Goal: Task Accomplishment & Management: Manage account settings

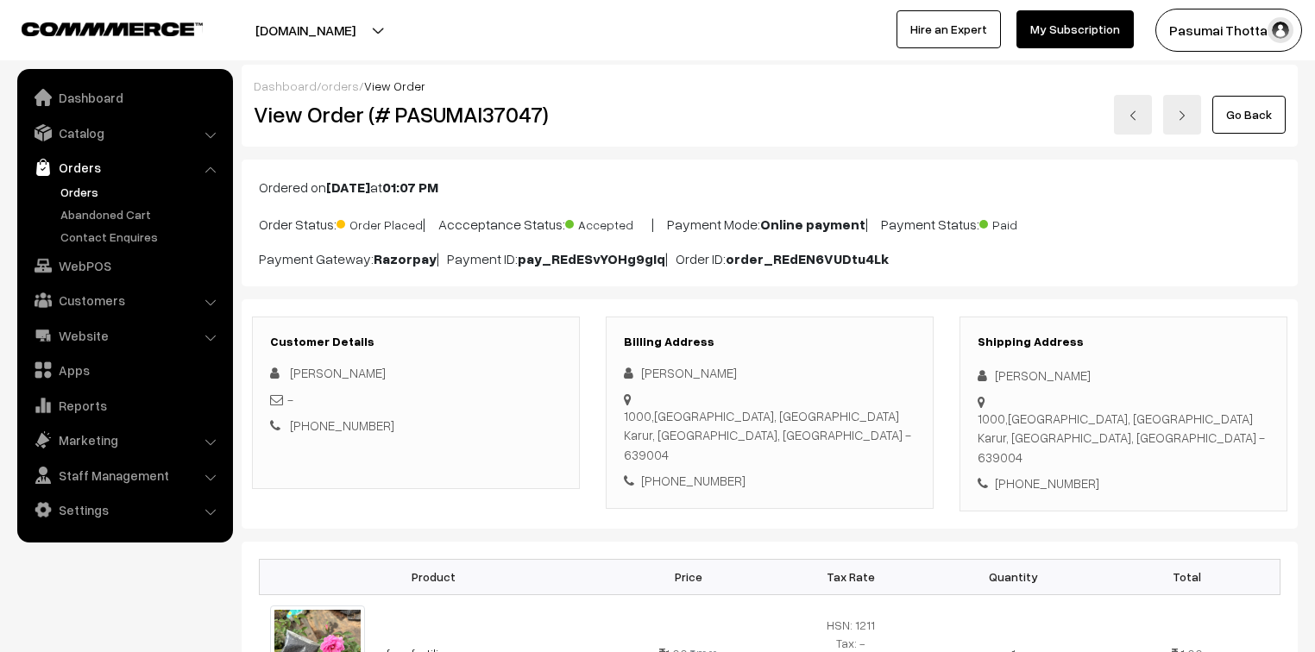
scroll to position [207, 0]
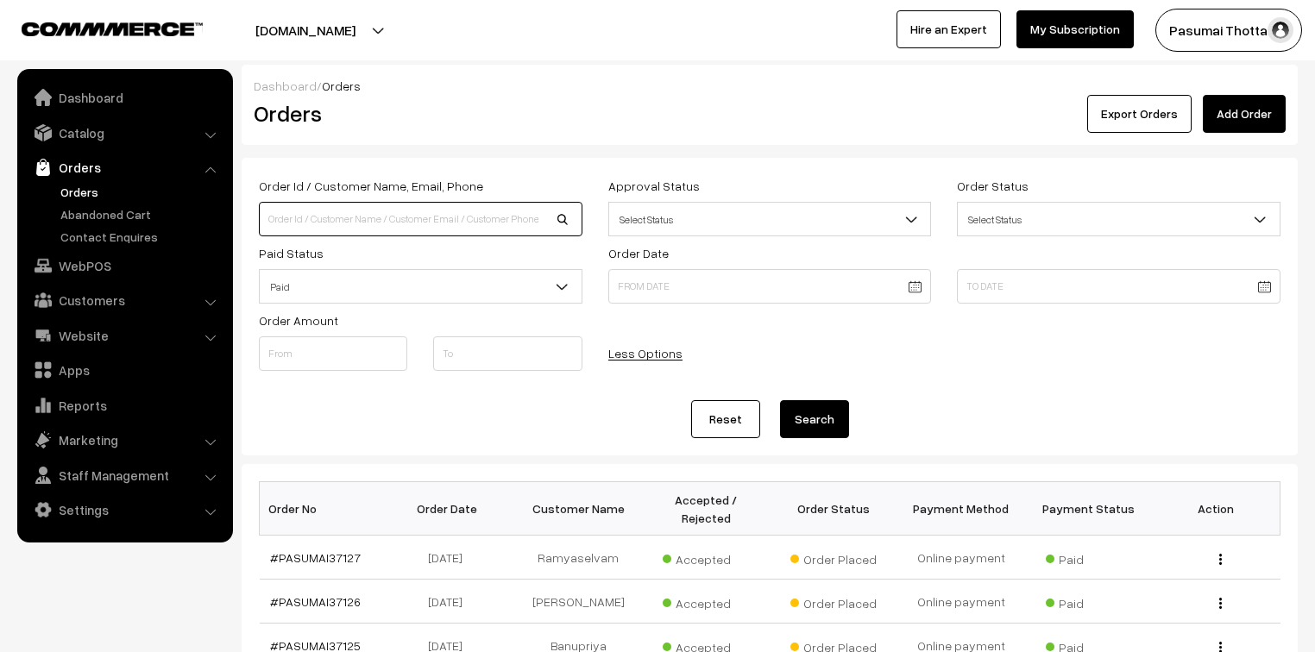
click at [383, 221] on input at bounding box center [420, 219] width 323 height 35
type input "37015"
click at [780, 400] on button "Search" at bounding box center [814, 419] width 69 height 38
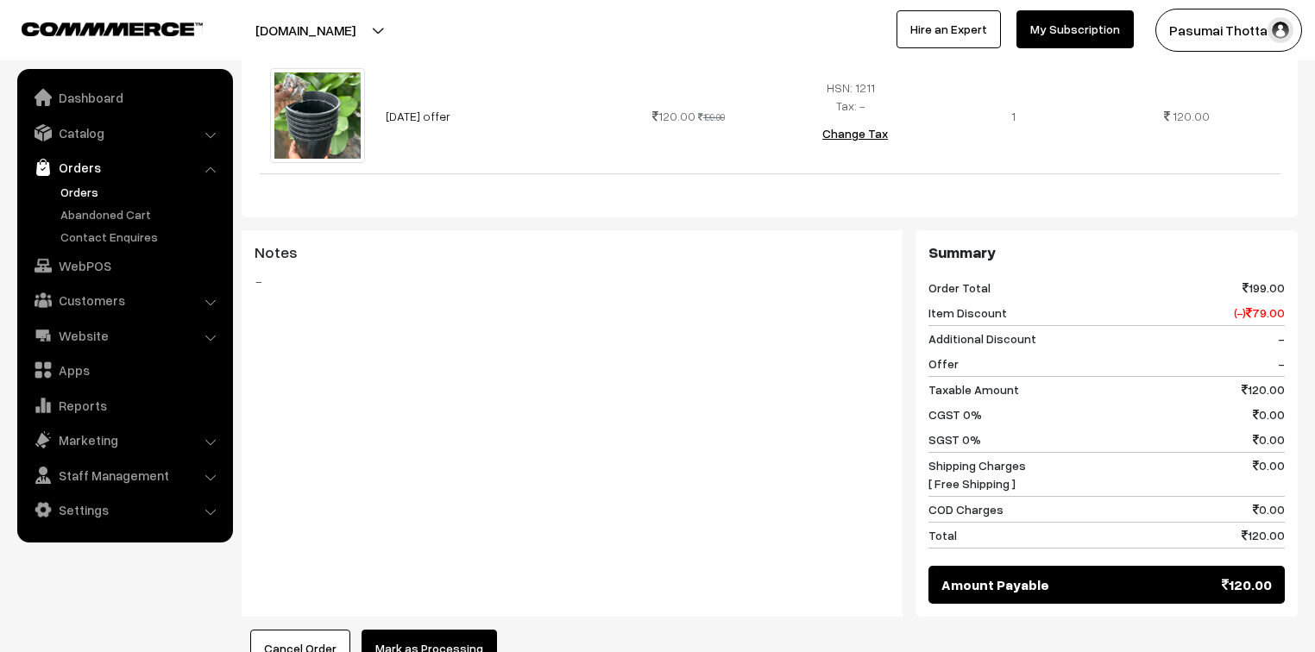
scroll to position [621, 0]
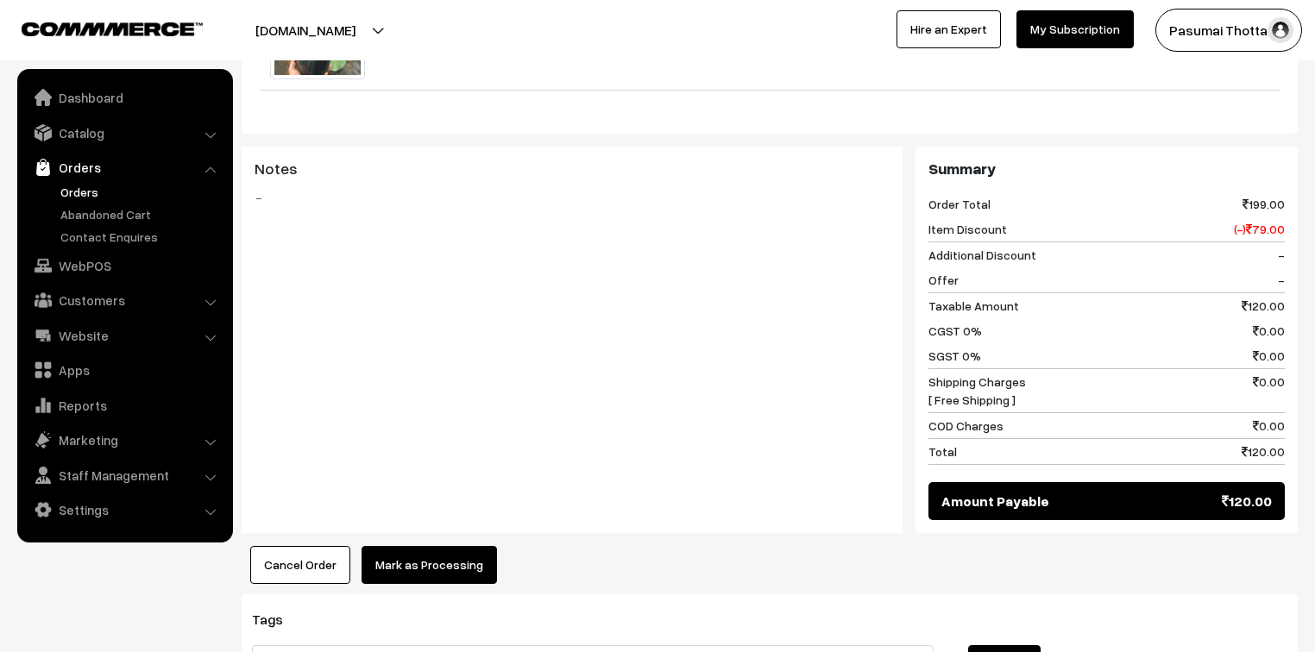
click at [1242, 546] on div "Cancel Order × Cancel Order Are you sure, you want to cancel this order? Close …" at bounding box center [770, 565] width 1056 height 38
click at [1240, 546] on div "Cancel Order × Cancel Order Are you sure, you want to cancel this order? Close …" at bounding box center [770, 565] width 1056 height 38
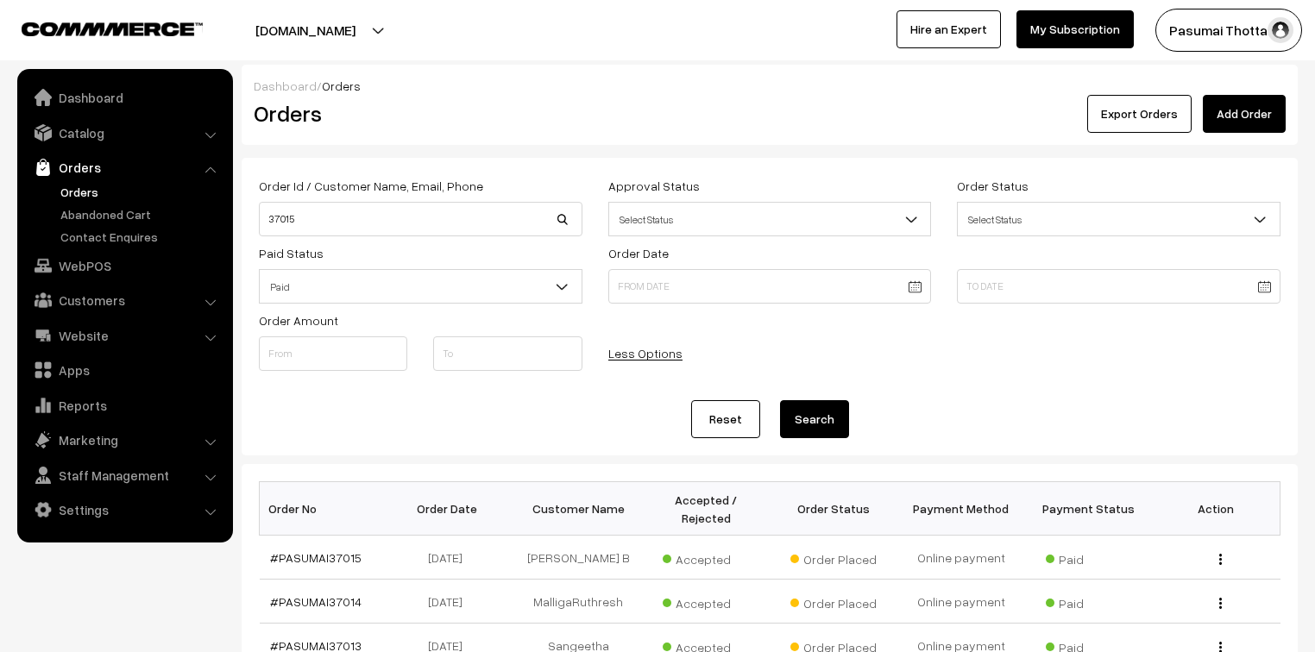
scroll to position [69, 0]
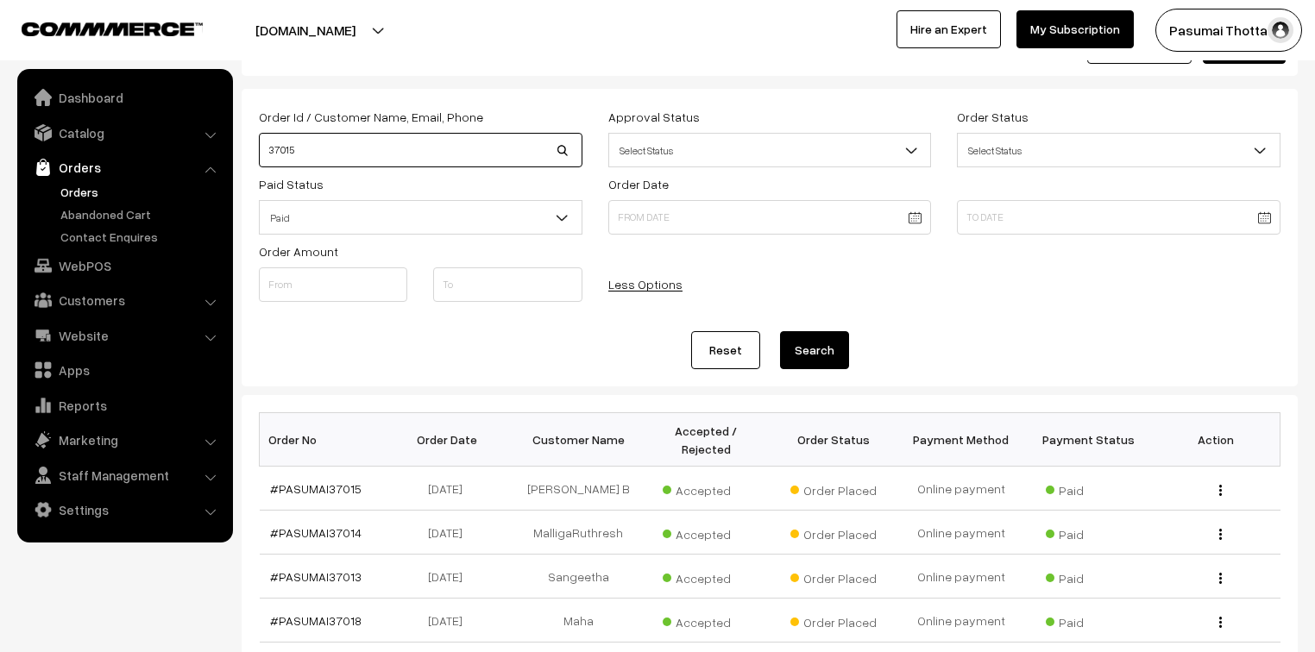
drag, startPoint x: 326, startPoint y: 155, endPoint x: 210, endPoint y: 151, distance: 116.5
click at [210, 151] on body "Thank you for showing interest. Our team will call you shortly. Close pasumaith…" at bounding box center [657, 534] width 1315 height 1206
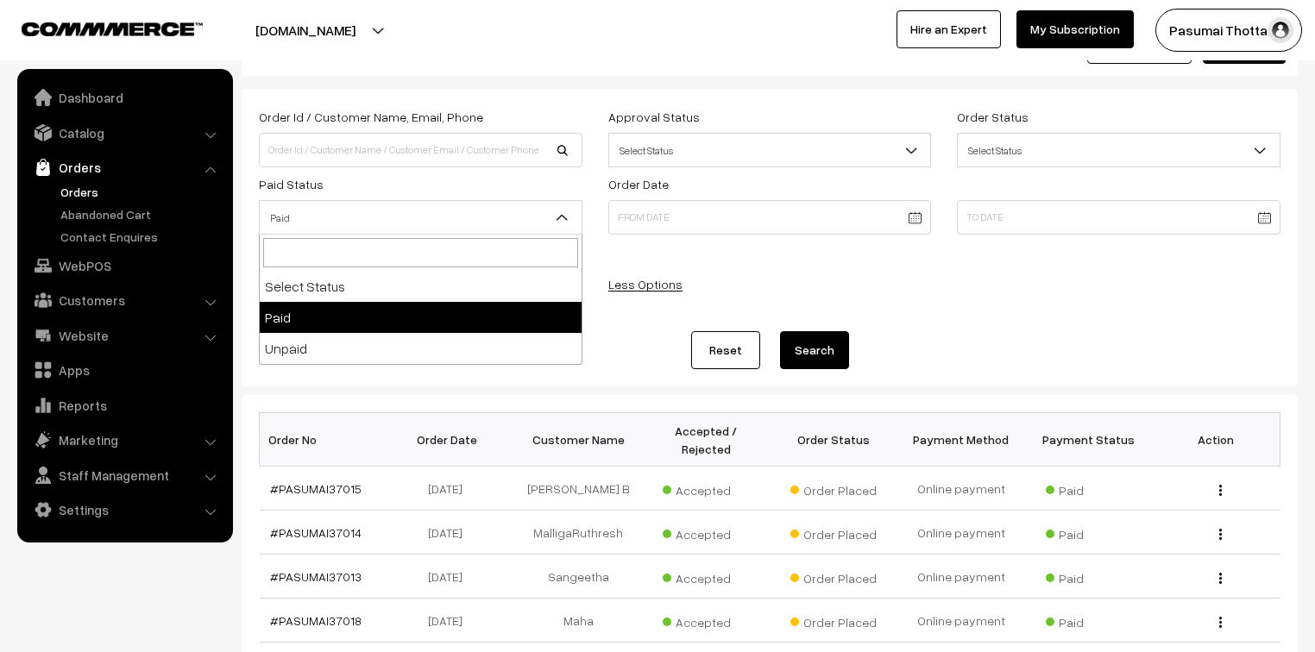
click at [321, 220] on span "Paid" at bounding box center [421, 218] width 322 height 30
click at [801, 353] on button "Search" at bounding box center [814, 350] width 69 height 38
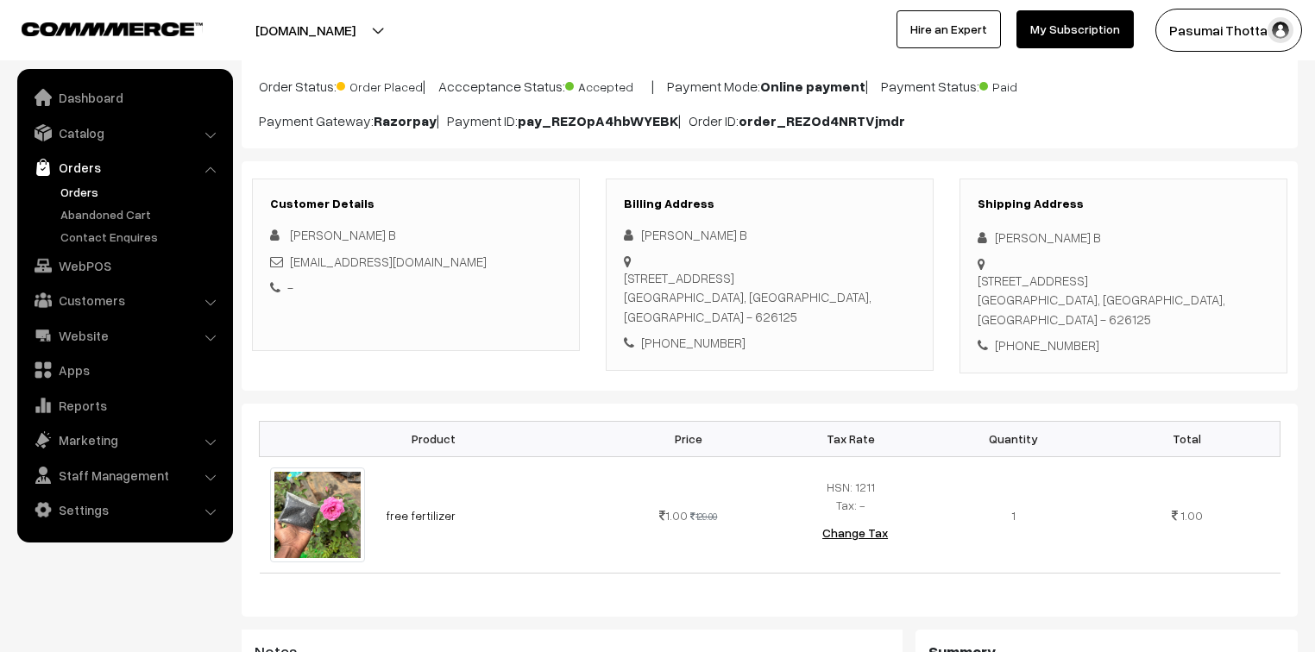
scroll to position [138, 0]
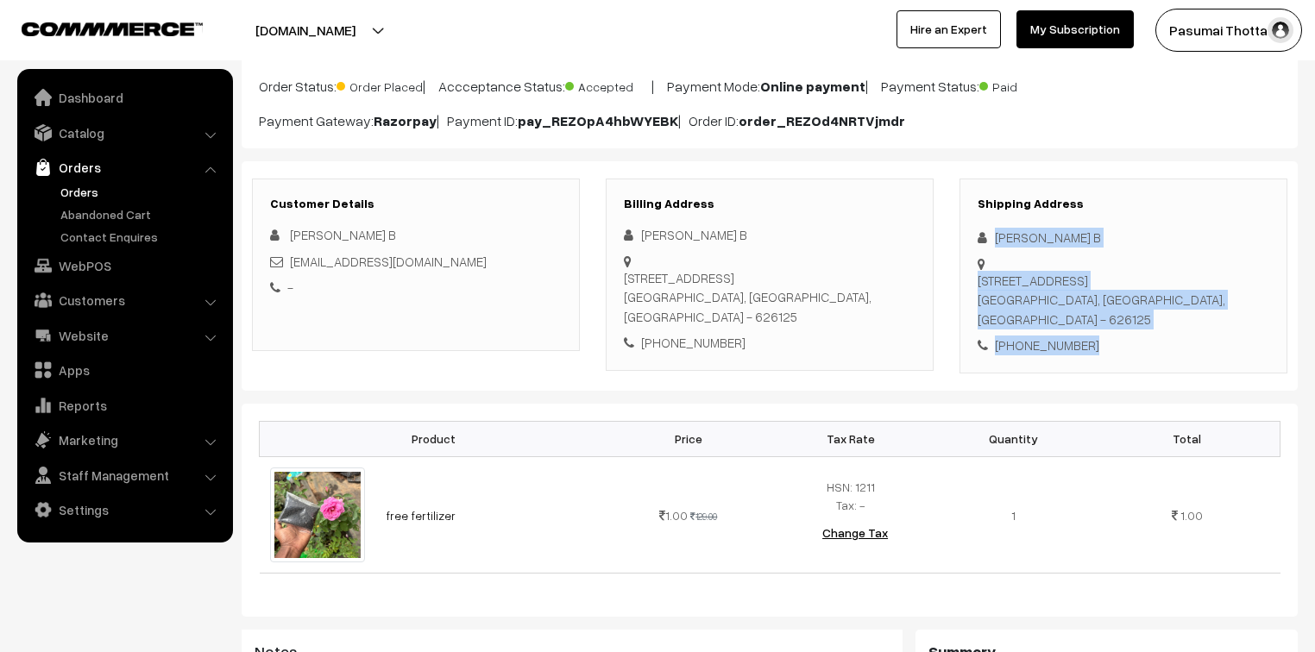
drag, startPoint x: 994, startPoint y: 235, endPoint x: 1127, endPoint y: 304, distance: 150.5
click at [1127, 304] on div "Shipping Address Boopathiraj B 3/95h, Nadar street, vaithiyalingapuram Srivilli…" at bounding box center [1123, 276] width 328 height 195
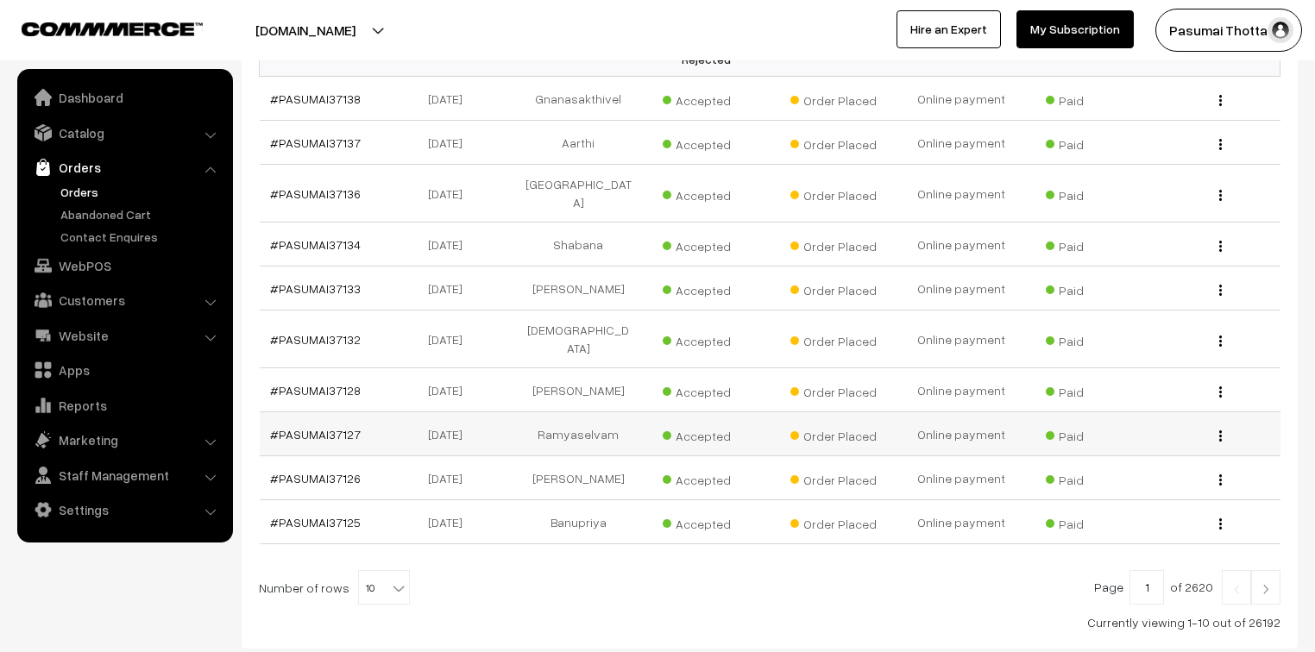
scroll to position [520, 0]
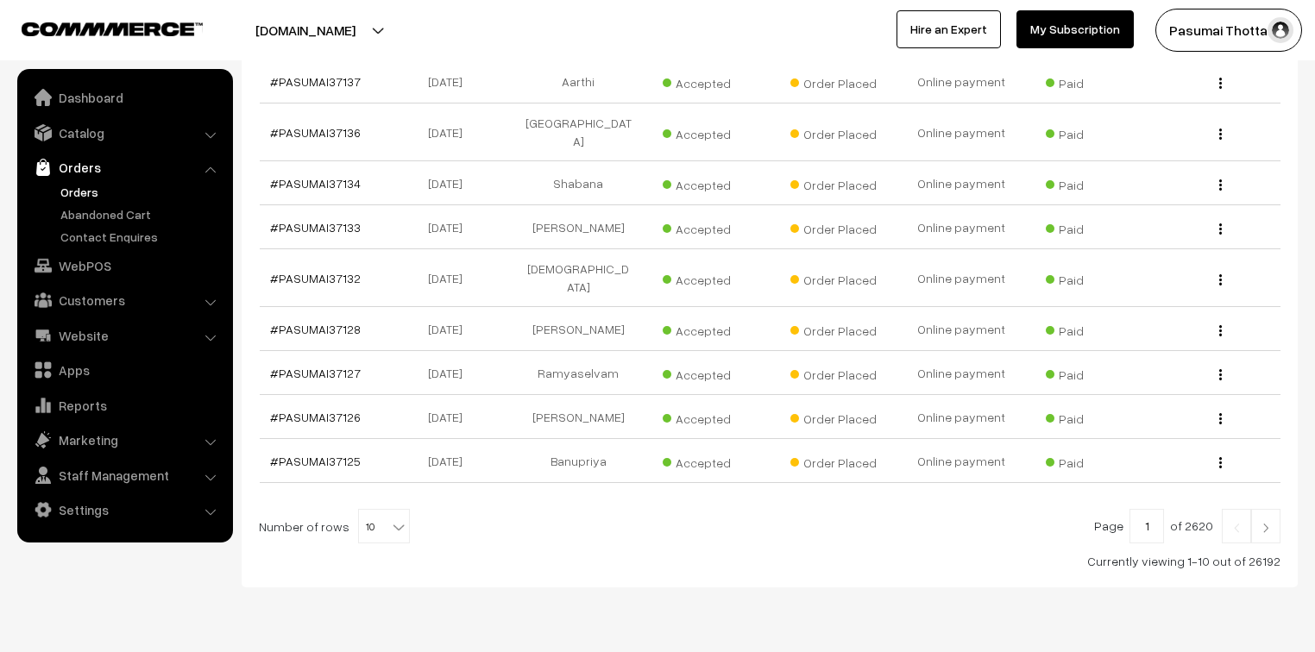
click at [390, 518] on b at bounding box center [398, 526] width 17 height 17
select select "50"
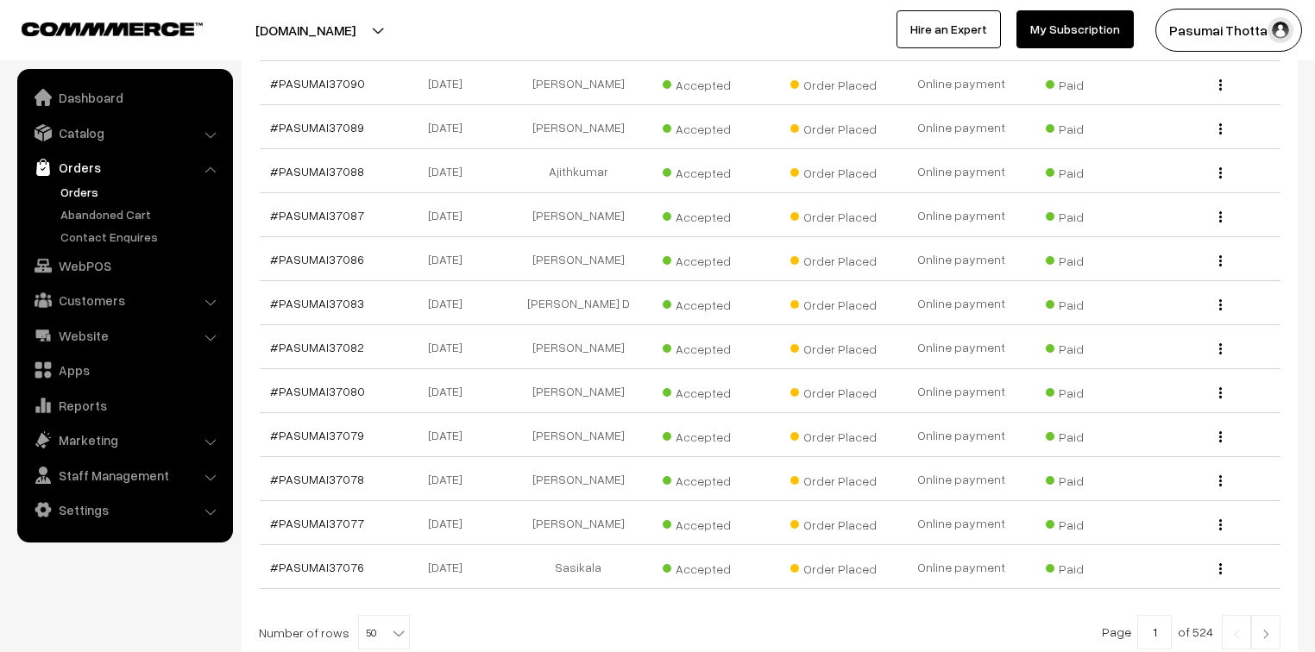
scroll to position [2333, 0]
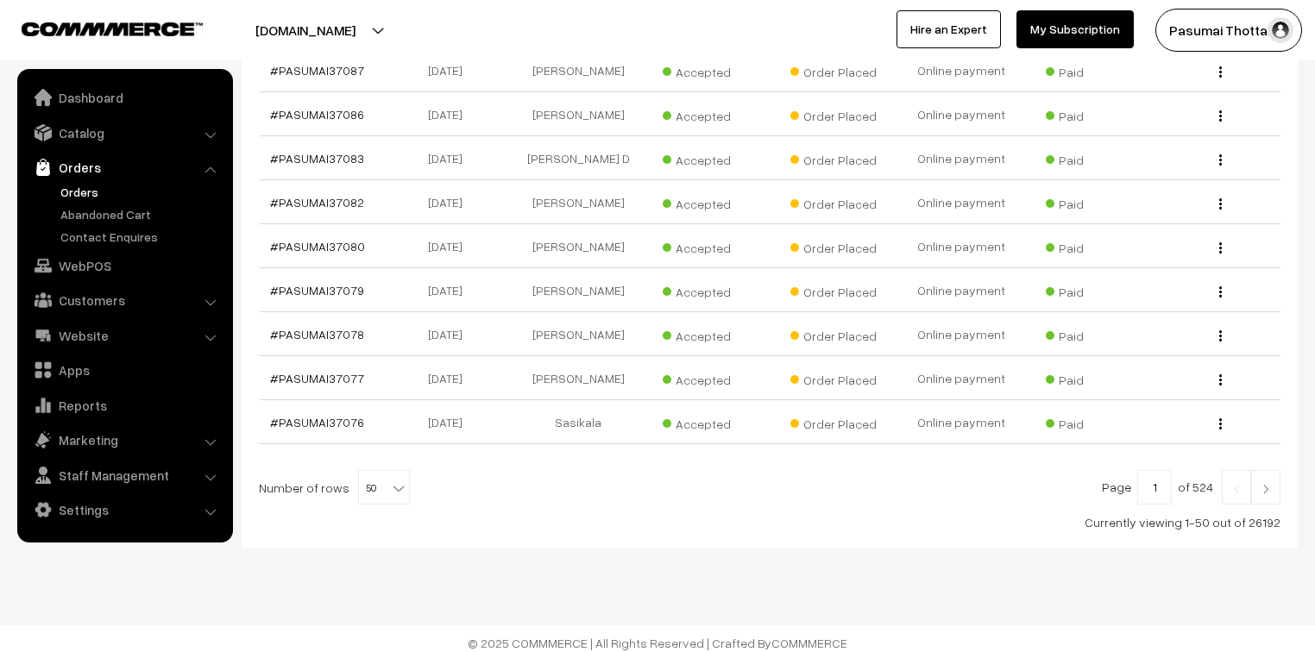
click at [392, 480] on b at bounding box center [398, 488] width 17 height 17
select select "100"
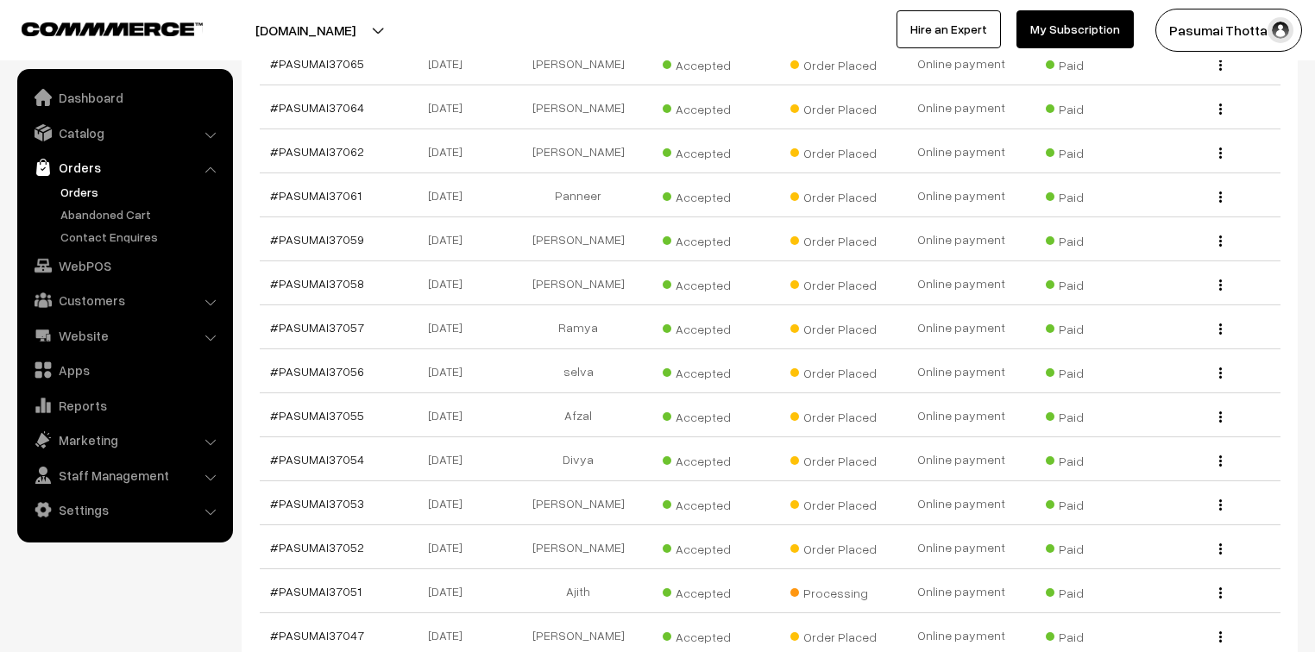
scroll to position [3036, 0]
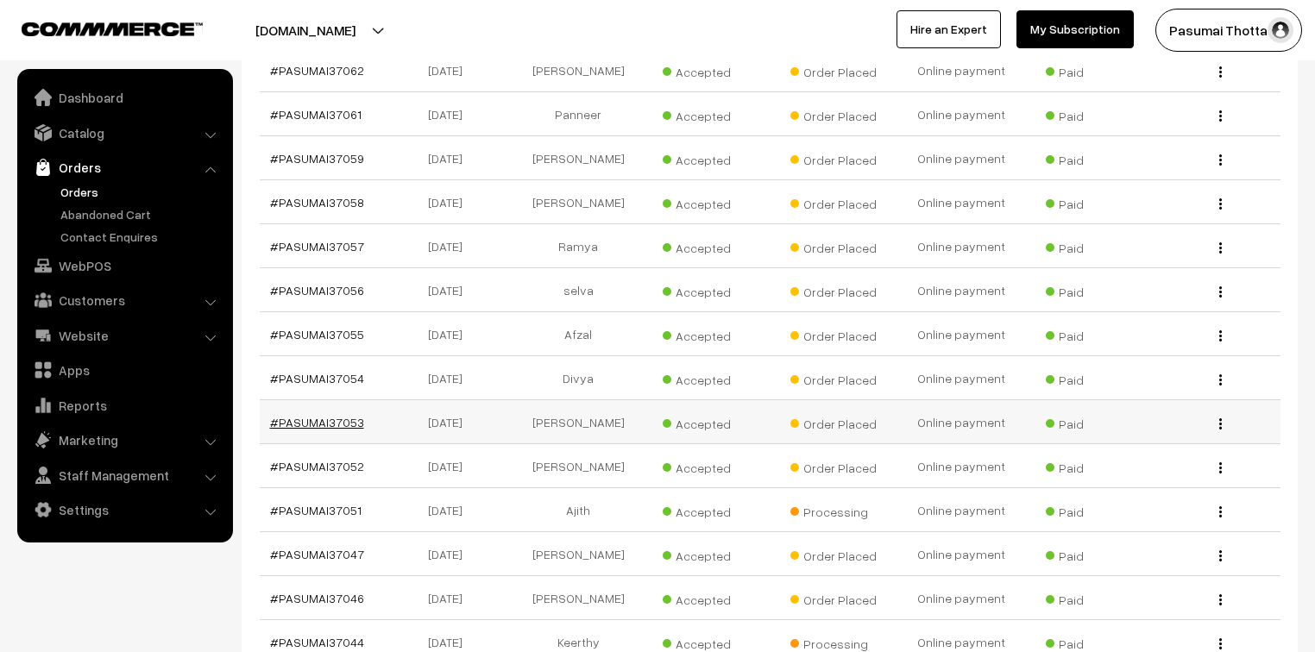
drag, startPoint x: 345, startPoint y: 418, endPoint x: 324, endPoint y: 414, distance: 21.1
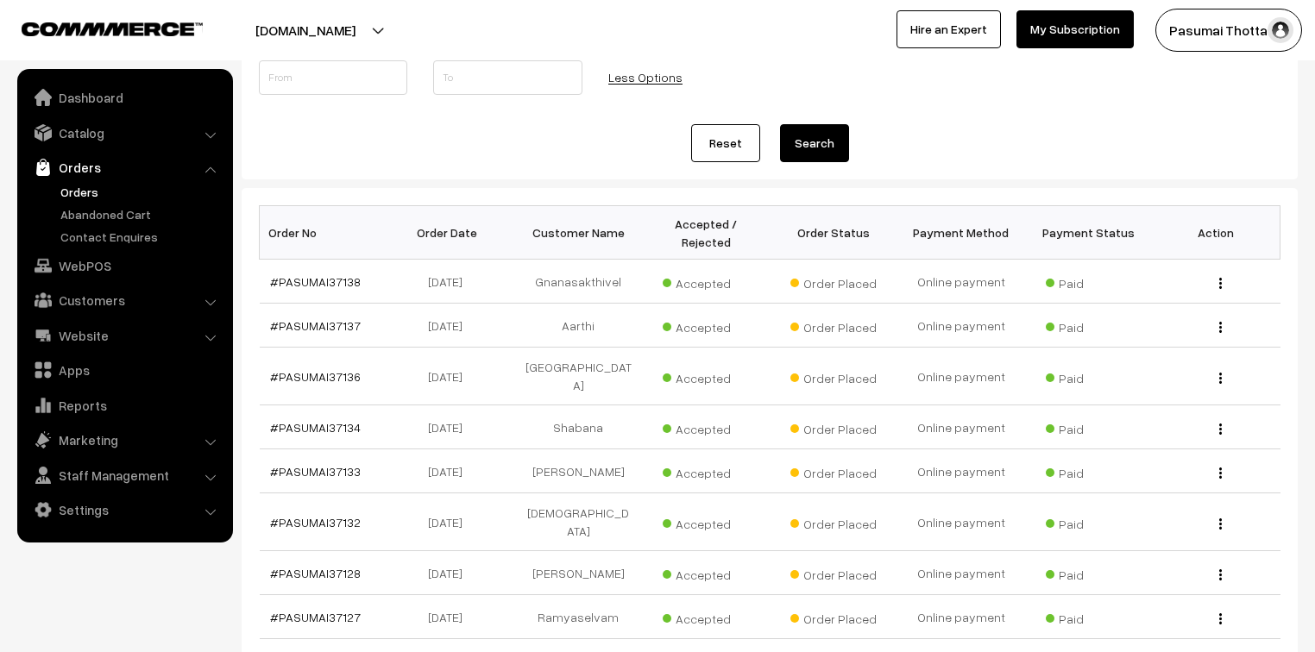
scroll to position [0, 0]
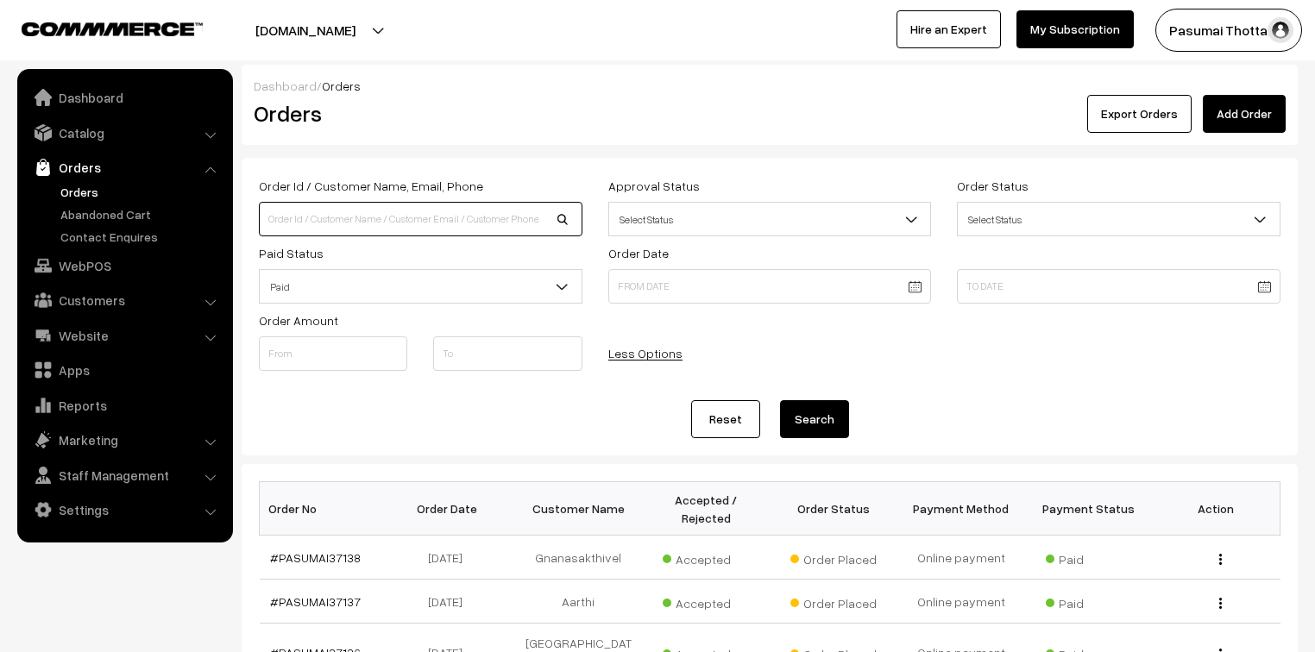
click at [326, 222] on input at bounding box center [420, 219] width 323 height 35
type input "36327"
click at [780, 400] on button "Search" at bounding box center [814, 419] width 69 height 38
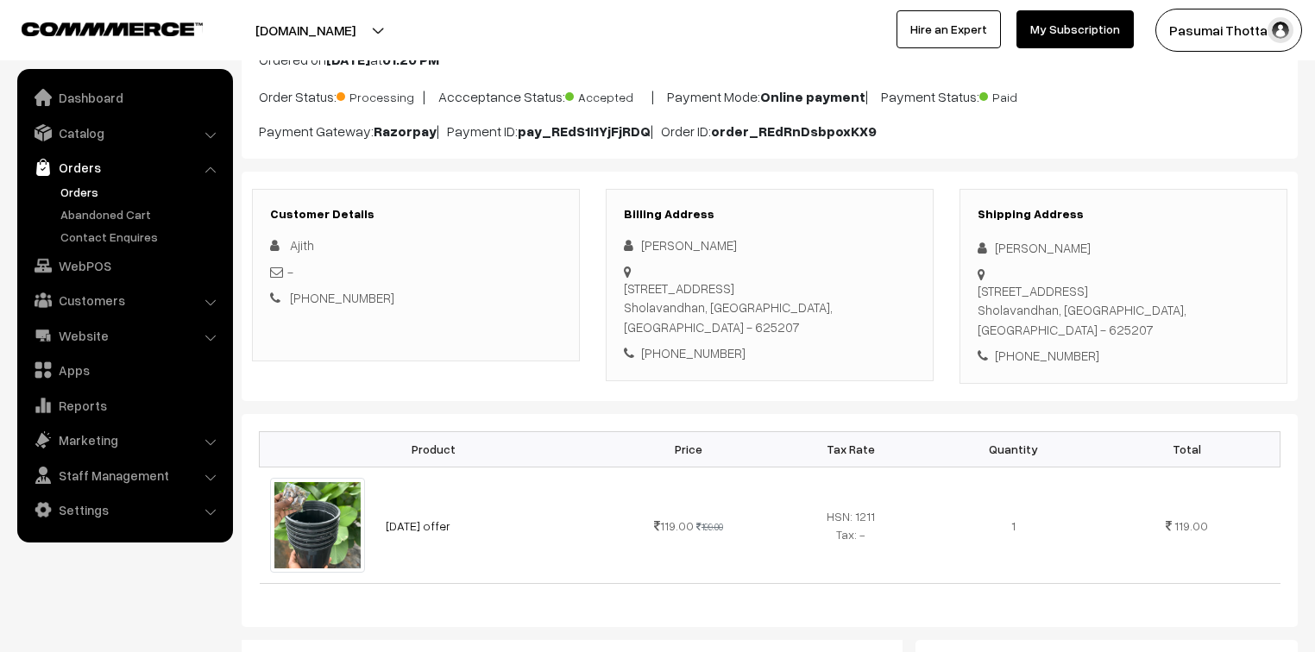
scroll to position [69, 0]
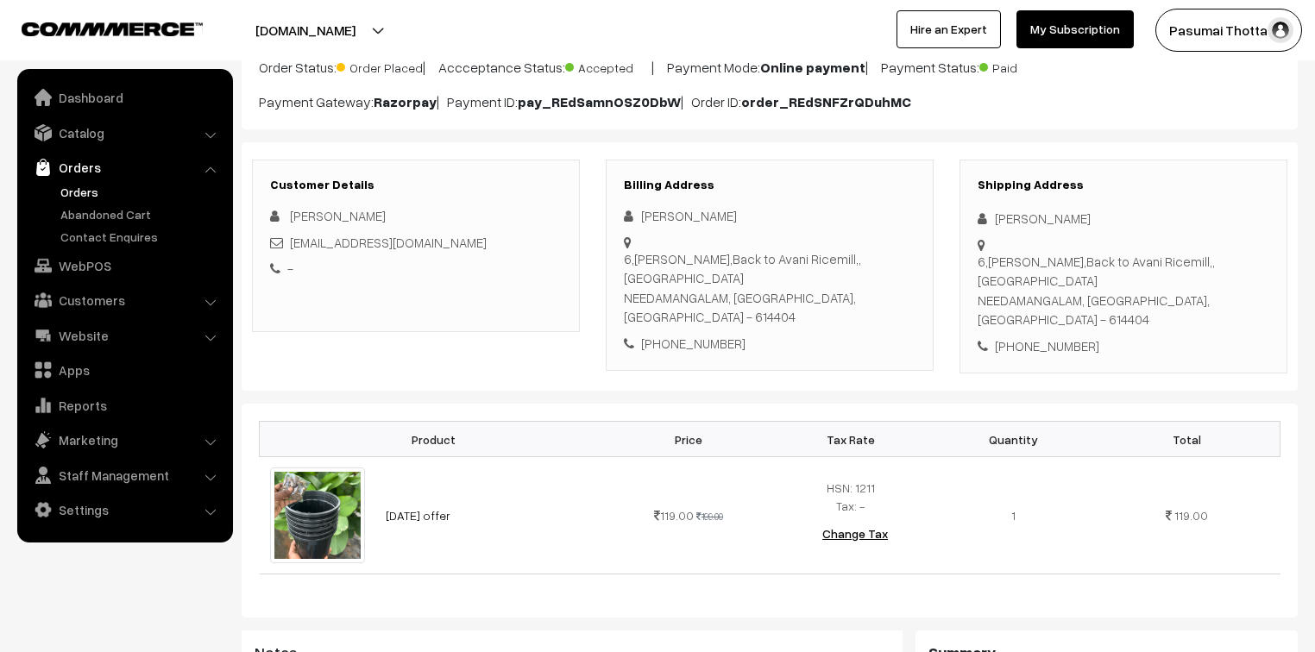
scroll to position [207, 0]
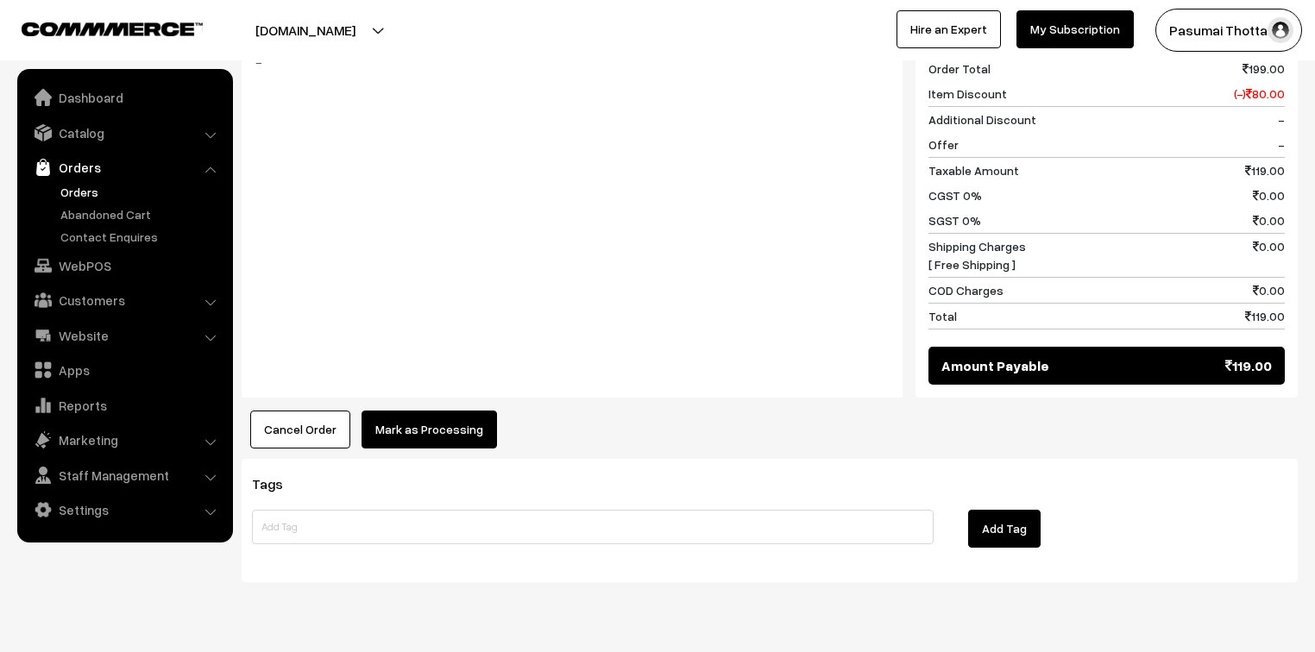
click at [421, 411] on button "Mark as Processing" at bounding box center [428, 430] width 135 height 38
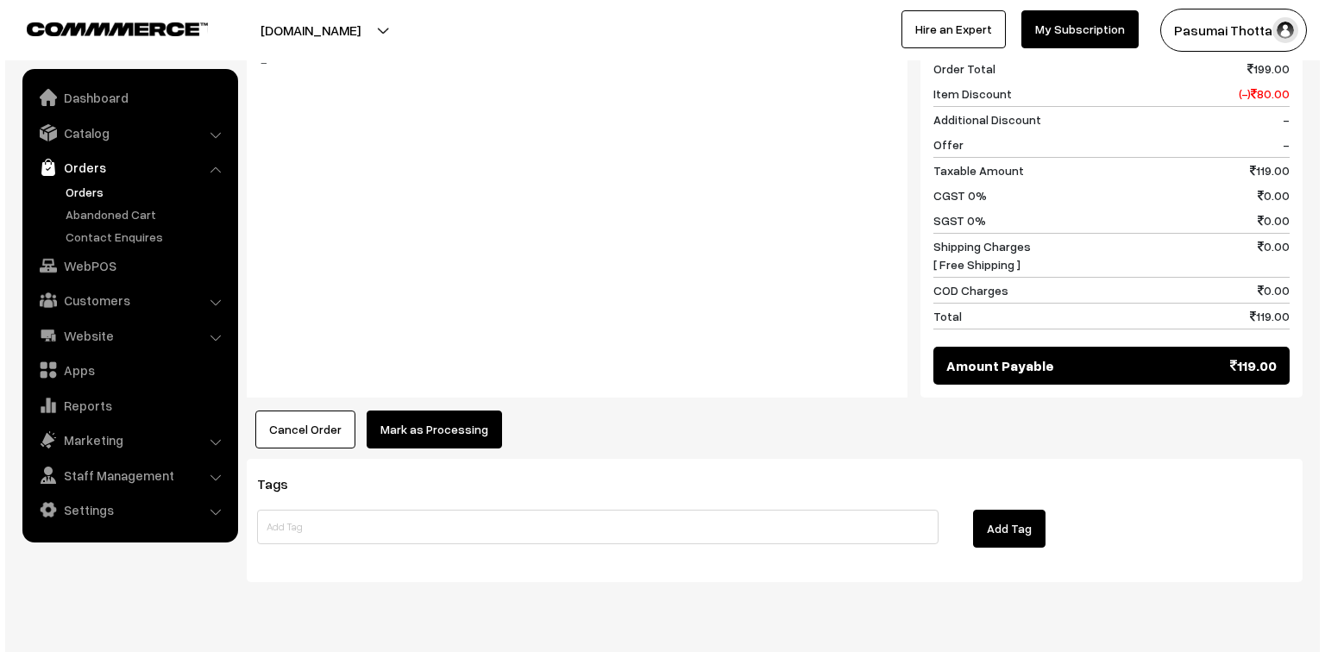
scroll to position [777, 0]
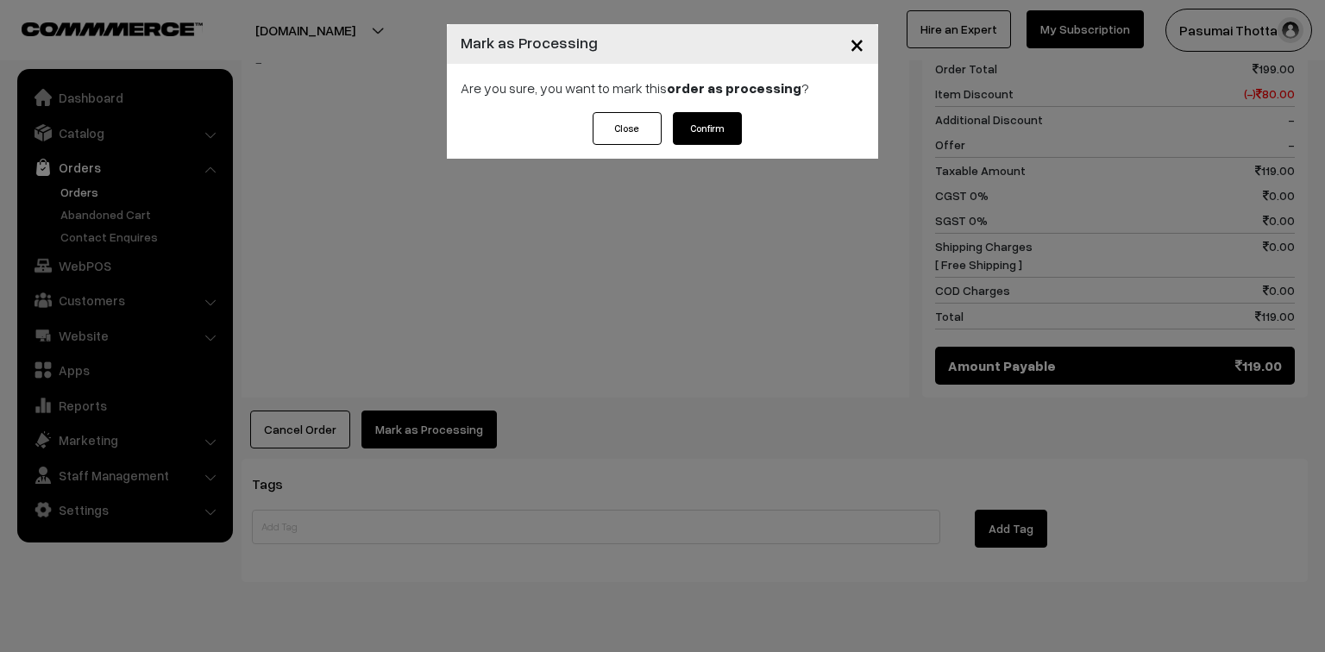
click at [692, 127] on button "Confirm" at bounding box center [707, 128] width 69 height 33
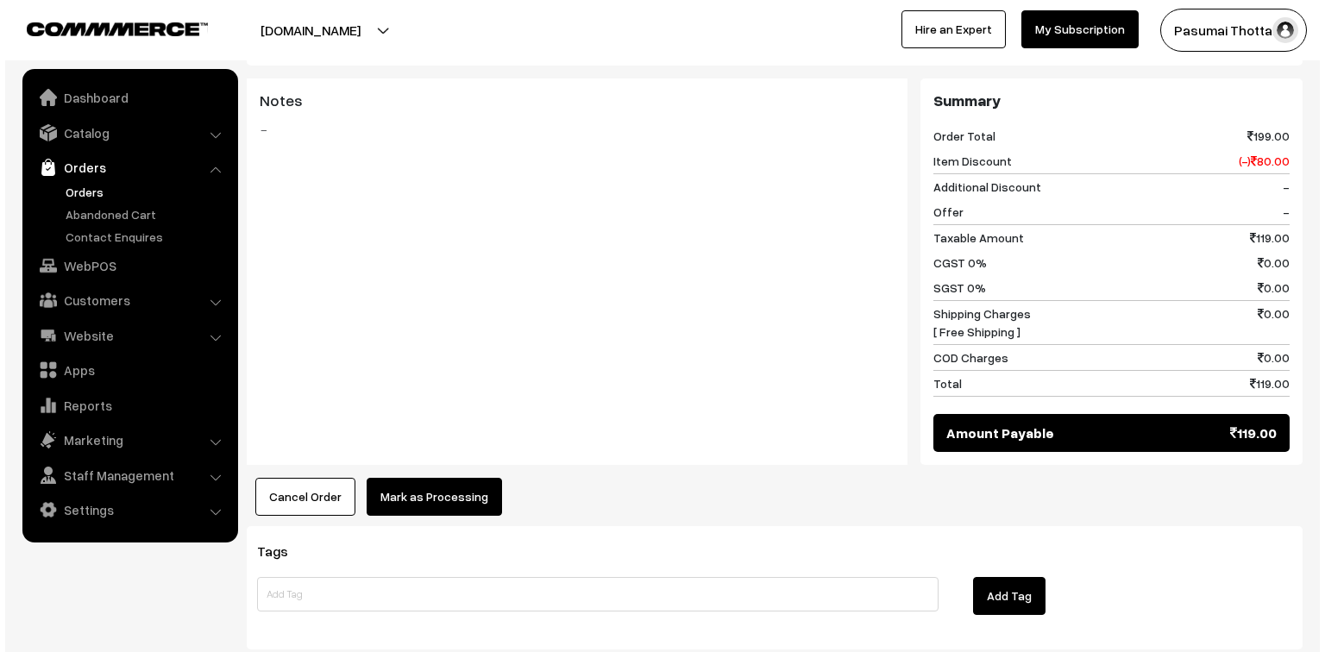
scroll to position [690, 0]
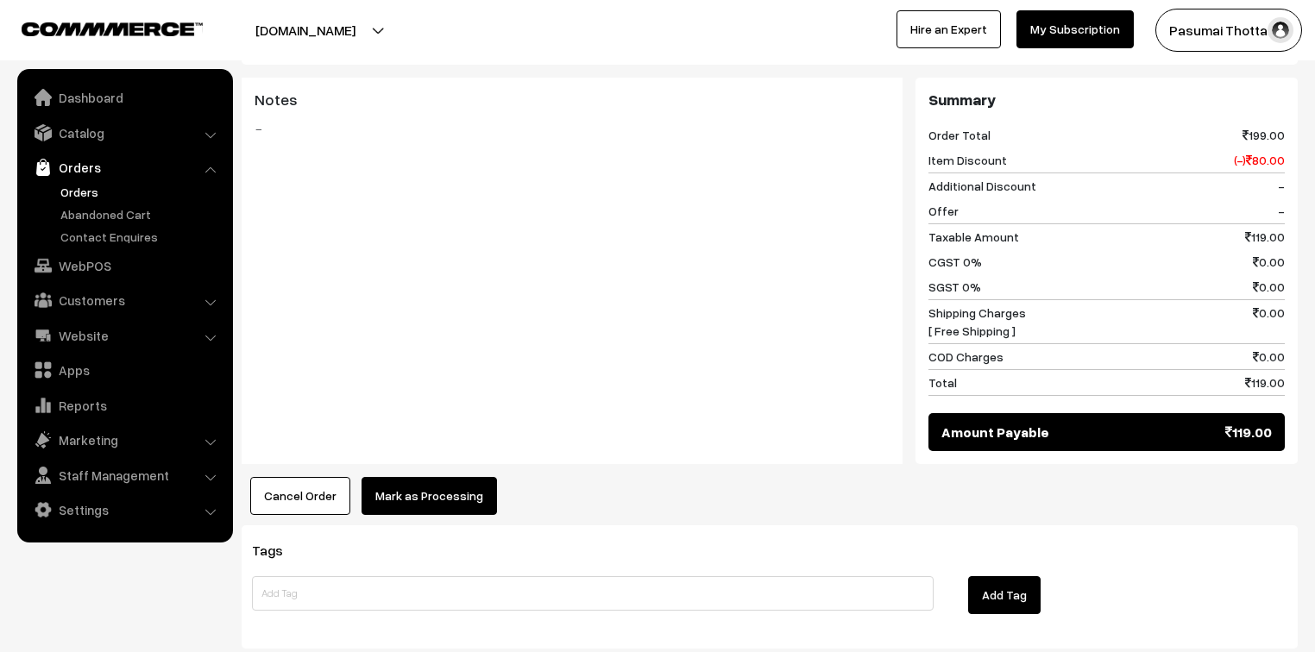
click at [429, 477] on button "Mark as Processing" at bounding box center [428, 496] width 135 height 38
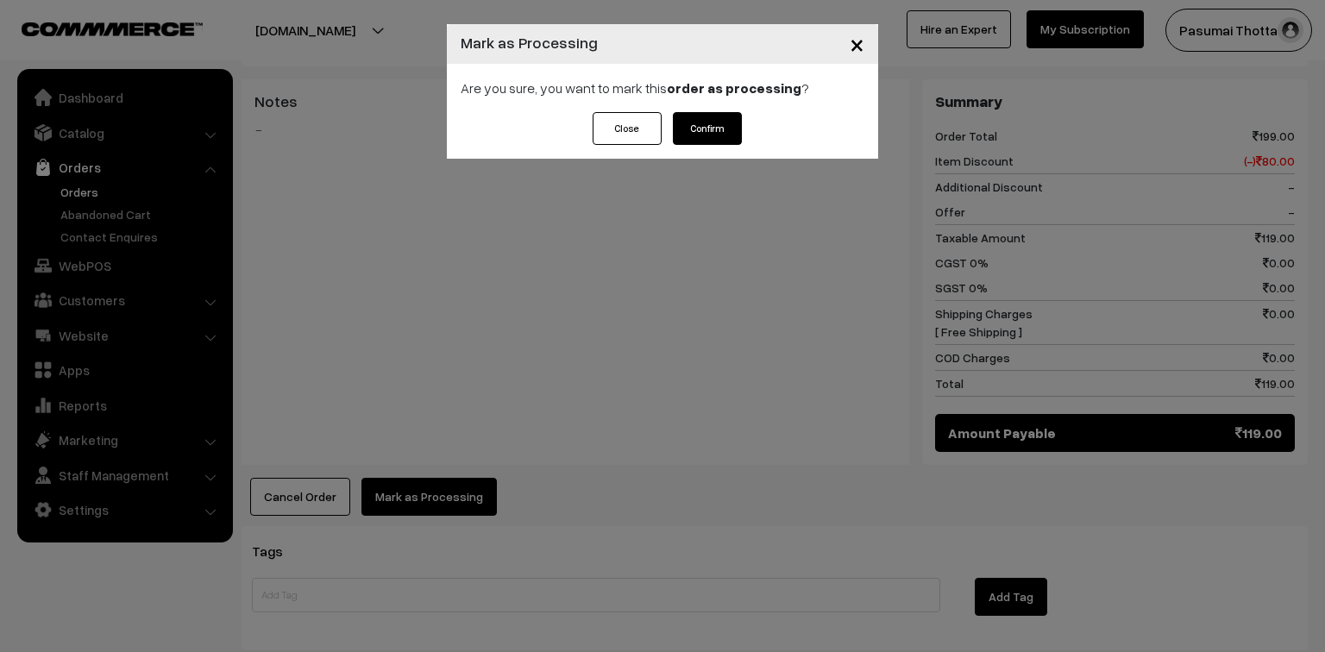
click at [704, 130] on button "Confirm" at bounding box center [707, 128] width 69 height 33
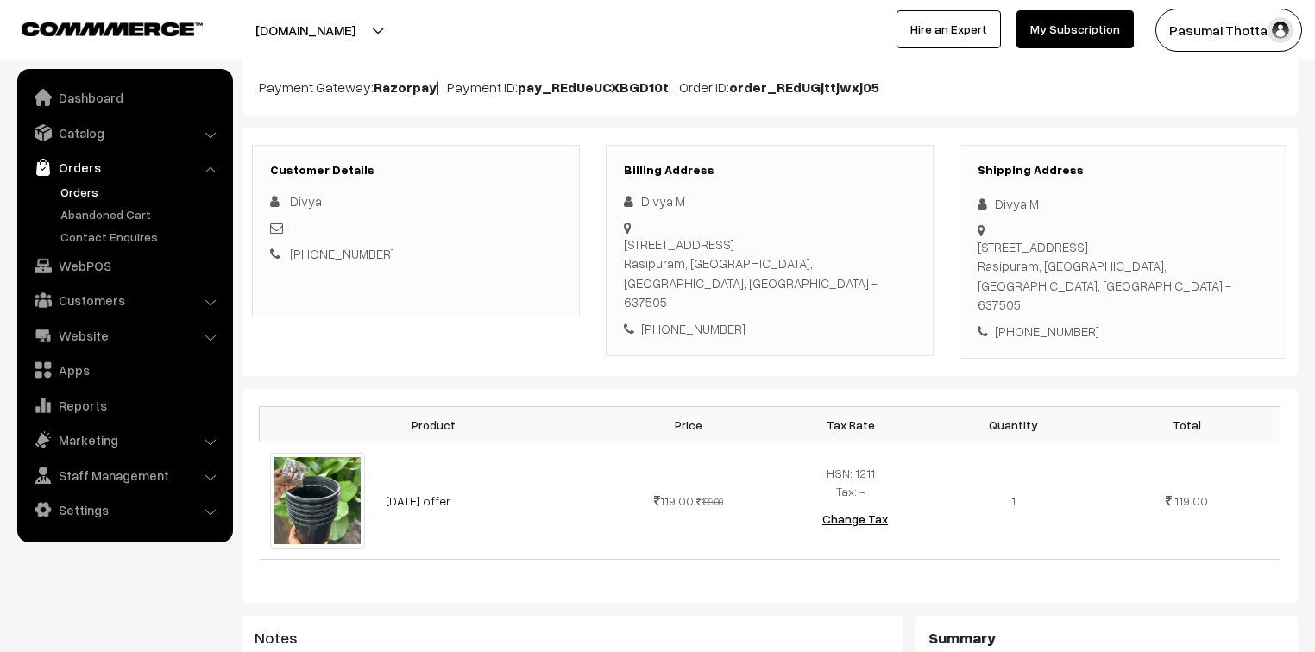
scroll to position [207, 0]
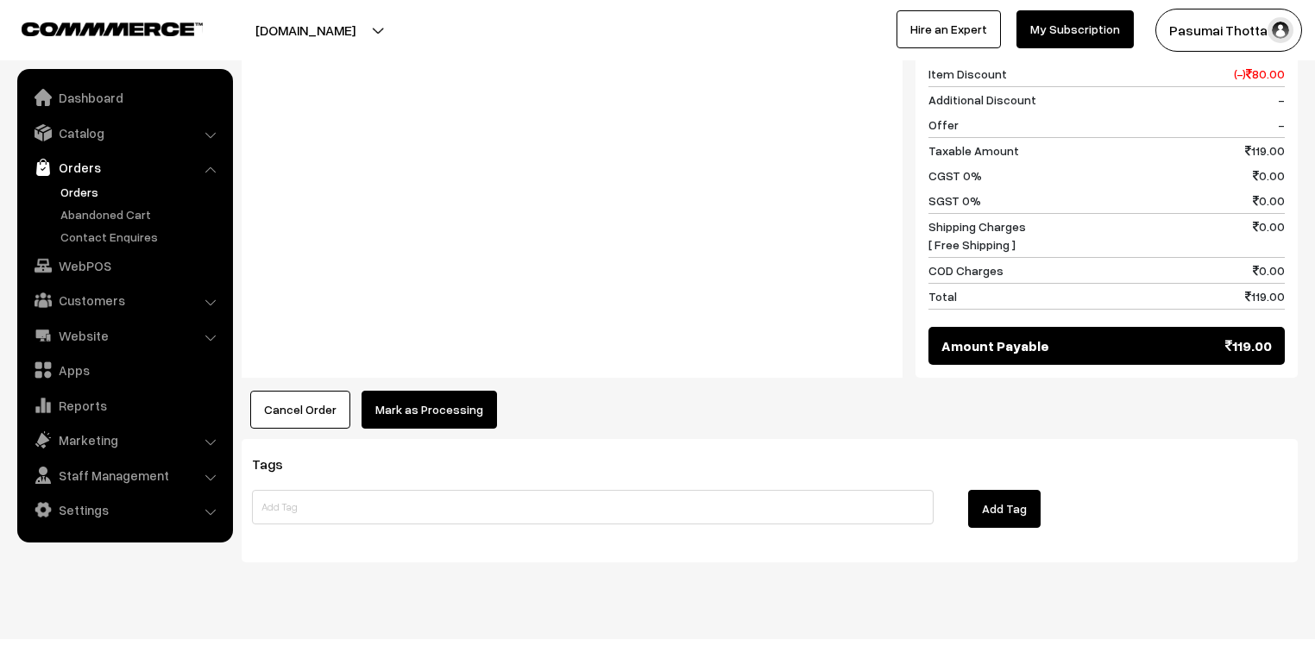
click at [418, 391] on button "Mark as Processing" at bounding box center [428, 410] width 135 height 38
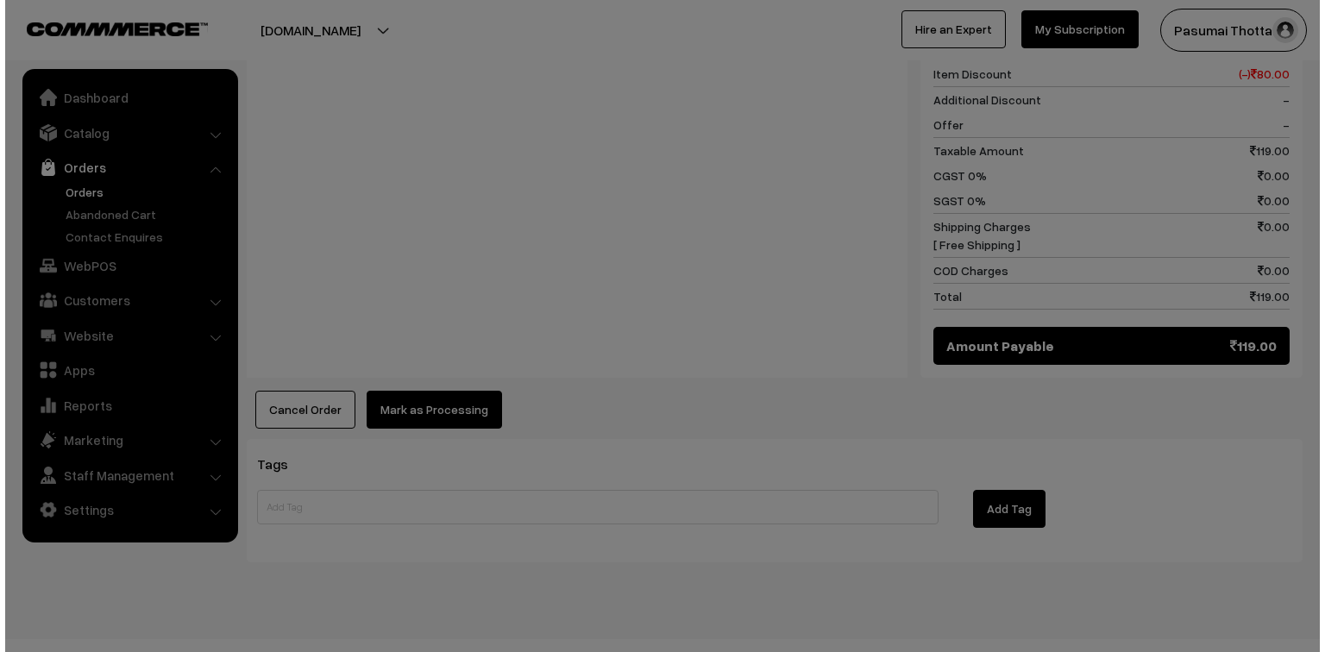
scroll to position [797, 0]
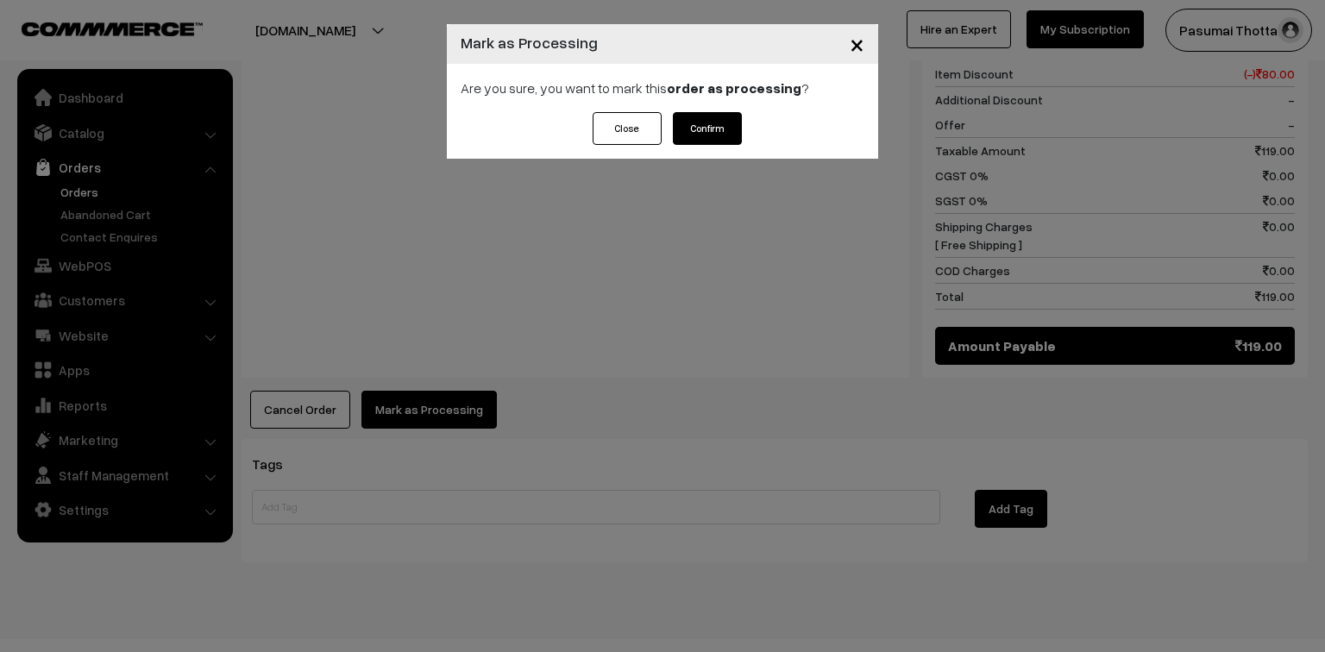
click at [729, 121] on button "Confirm" at bounding box center [707, 128] width 69 height 33
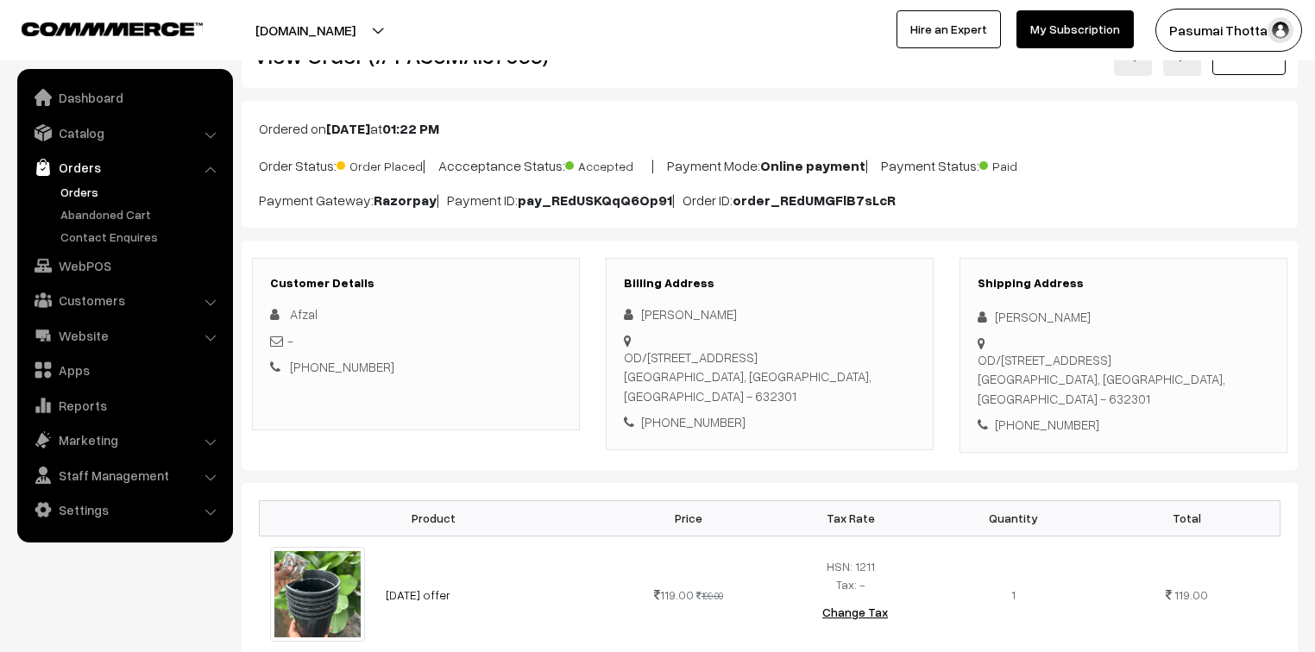
scroll to position [138, 0]
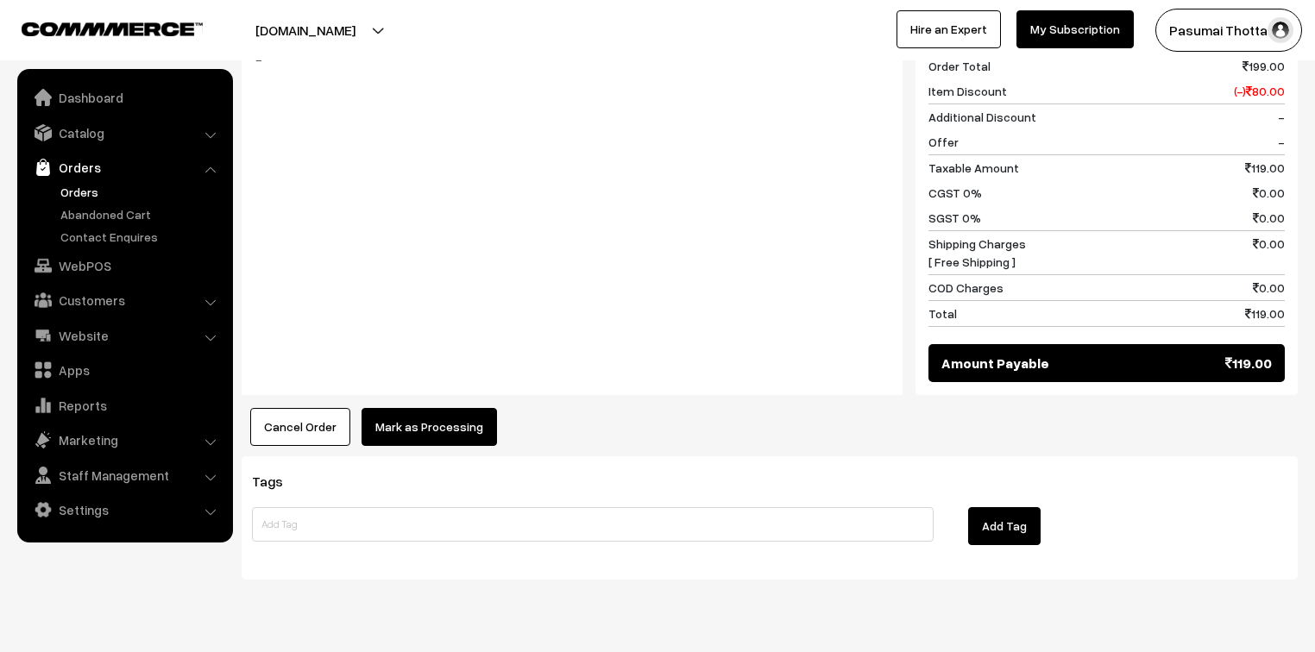
click at [421, 408] on button "Mark as Processing" at bounding box center [428, 427] width 135 height 38
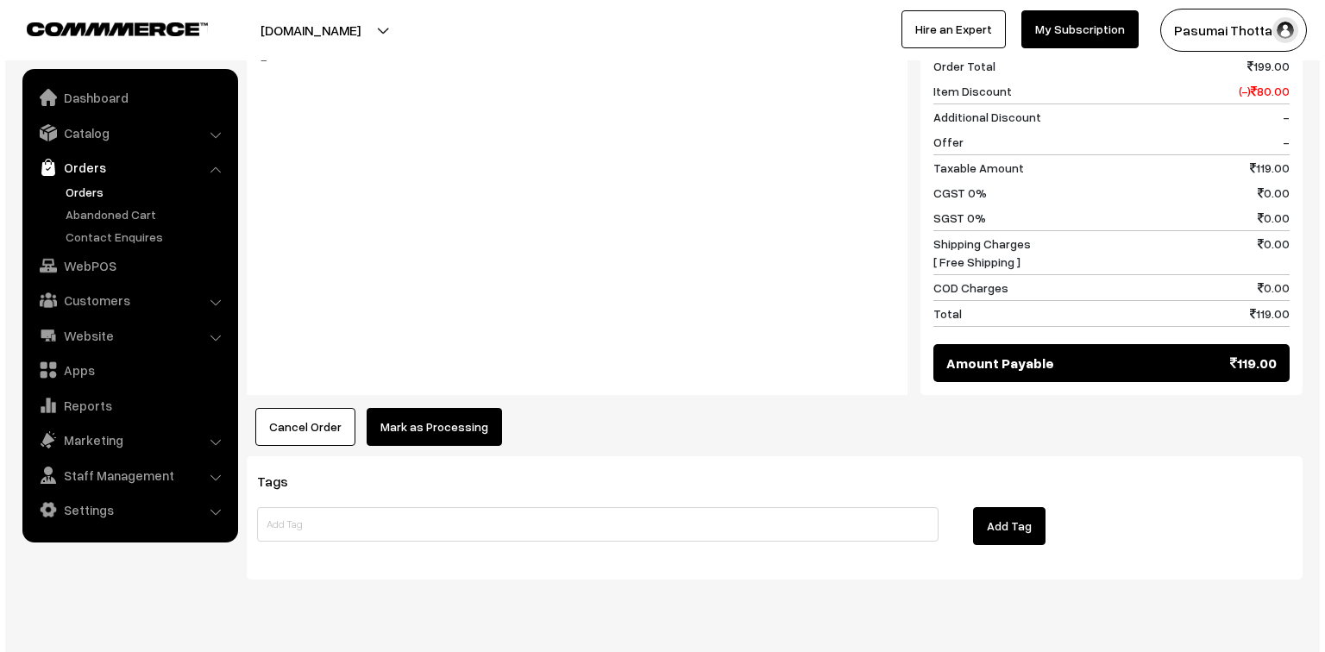
scroll to position [760, 0]
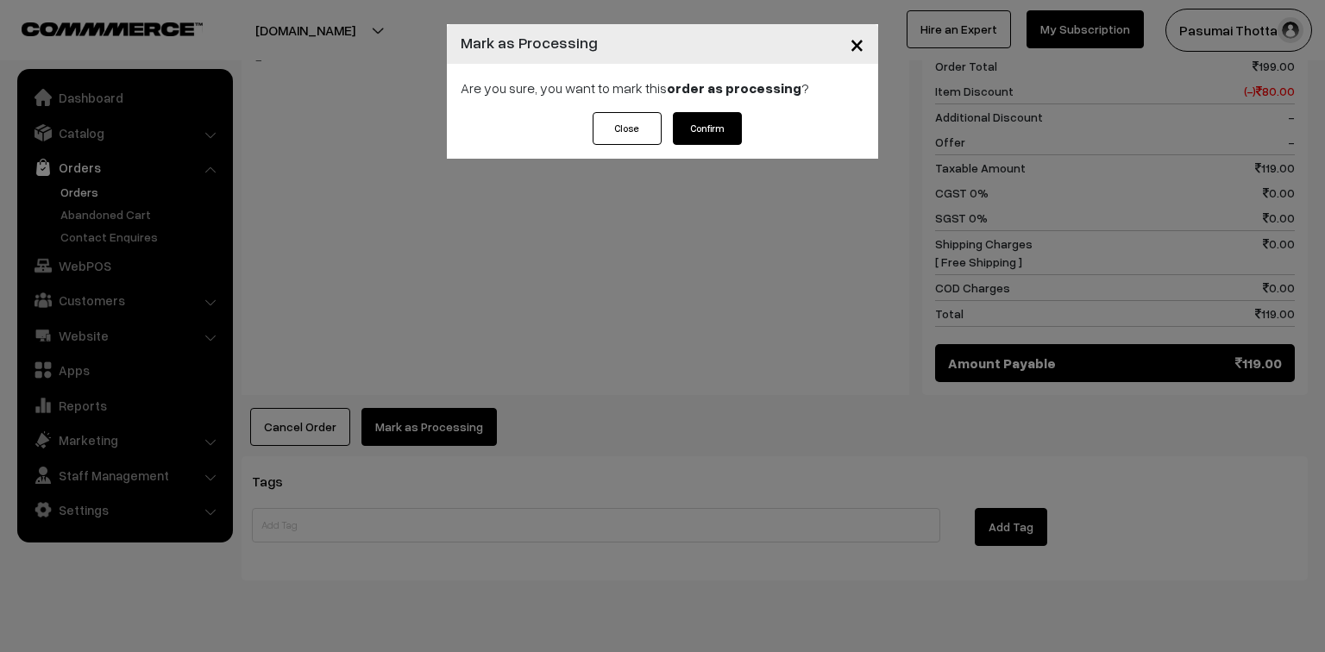
click at [703, 131] on button "Confirm" at bounding box center [707, 128] width 69 height 33
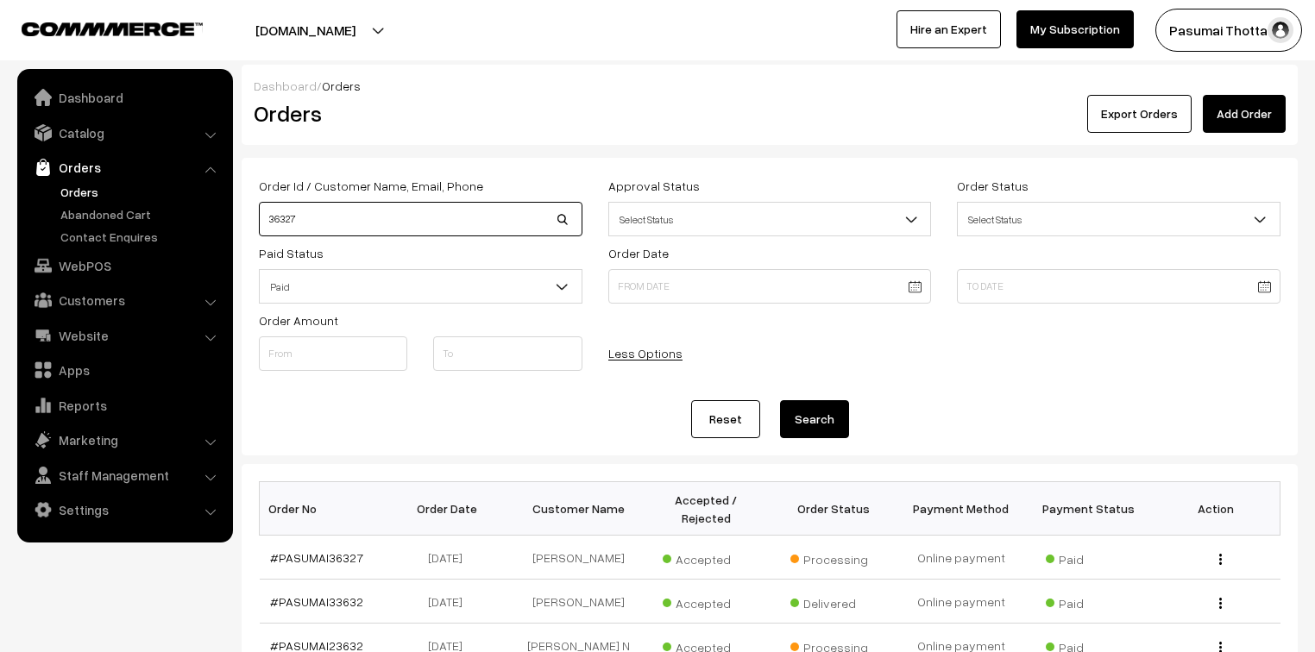
drag, startPoint x: 317, startPoint y: 223, endPoint x: 245, endPoint y: 223, distance: 72.5
click at [246, 223] on div "Order Id / Customer Name, Email, Phone 36327" at bounding box center [420, 205] width 349 height 61
type input "36852"
click at [780, 400] on button "Search" at bounding box center [814, 419] width 69 height 38
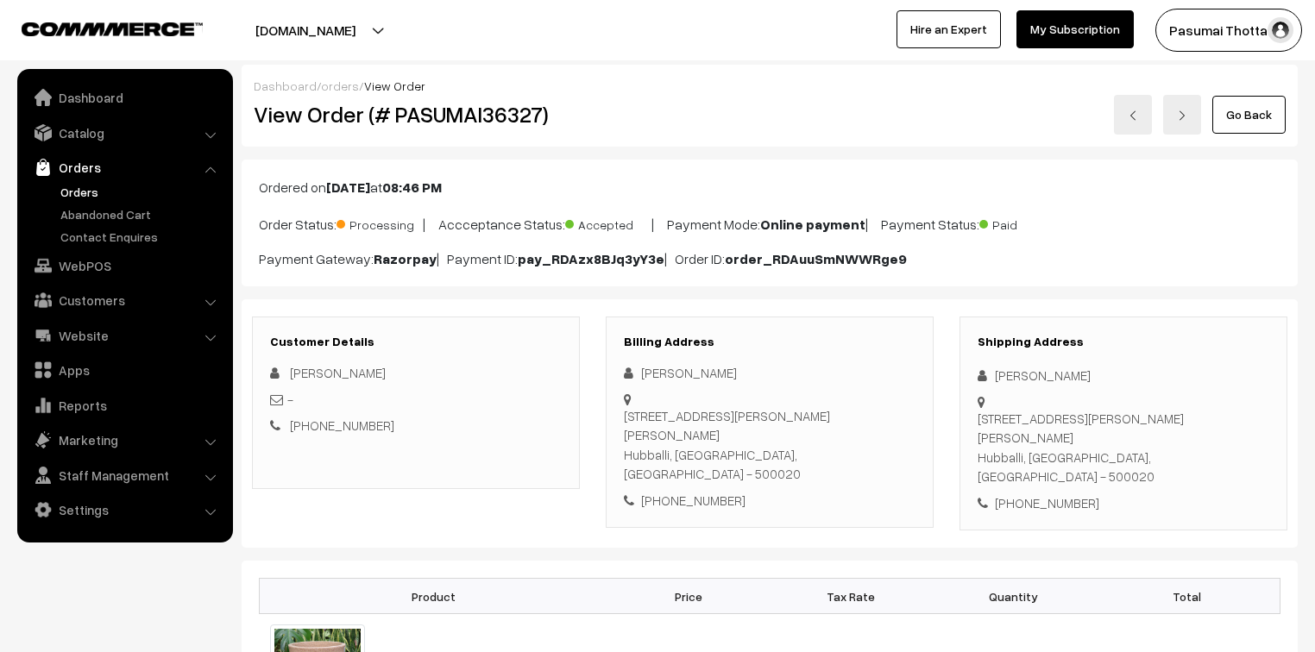
scroll to position [138, 0]
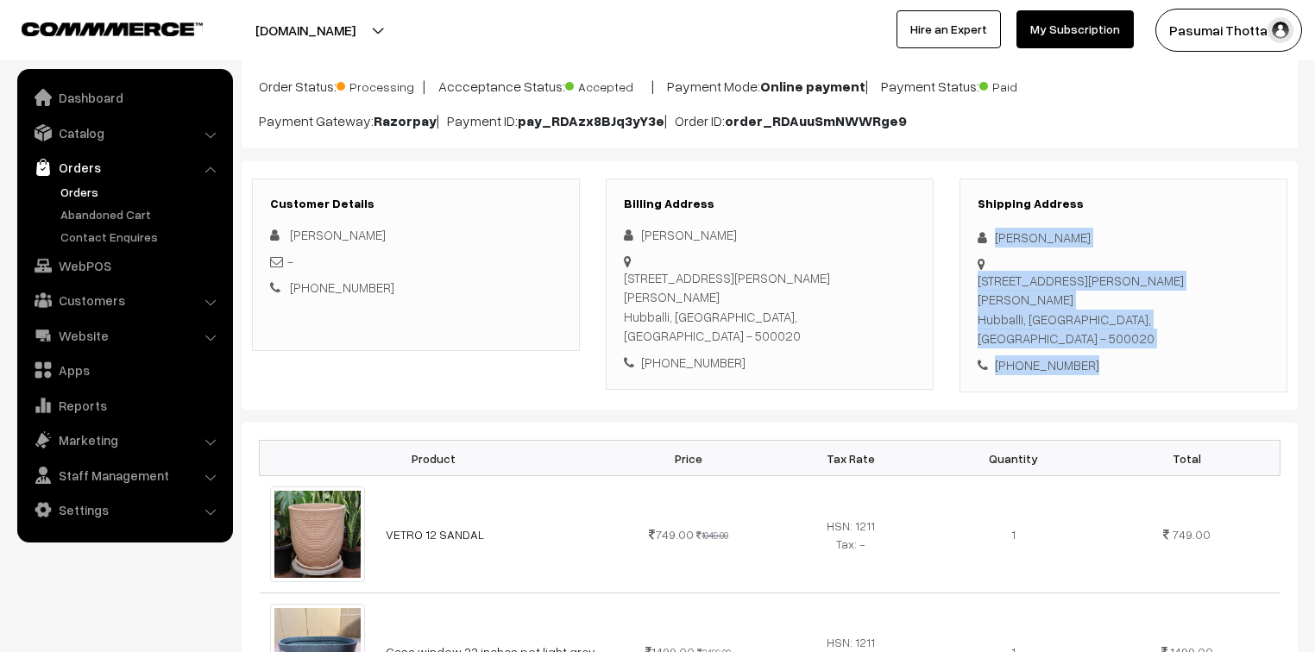
drag, startPoint x: 994, startPoint y: 239, endPoint x: 1119, endPoint y: 336, distance: 158.0
click at [1119, 336] on div "Shipping Address Pavankumar Akkalkot #64, Maharatna Nilayam, Madhura Chethana C…" at bounding box center [1123, 286] width 328 height 215
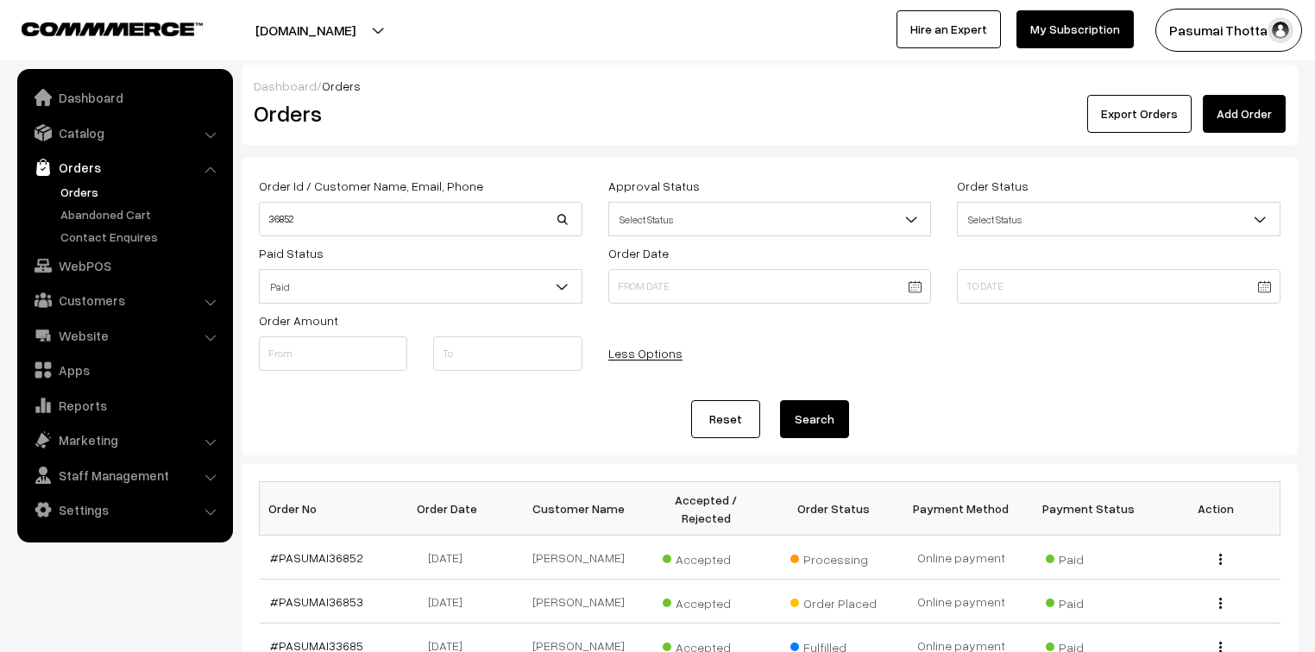
click at [81, 192] on link "Orders" at bounding box center [141, 192] width 171 height 18
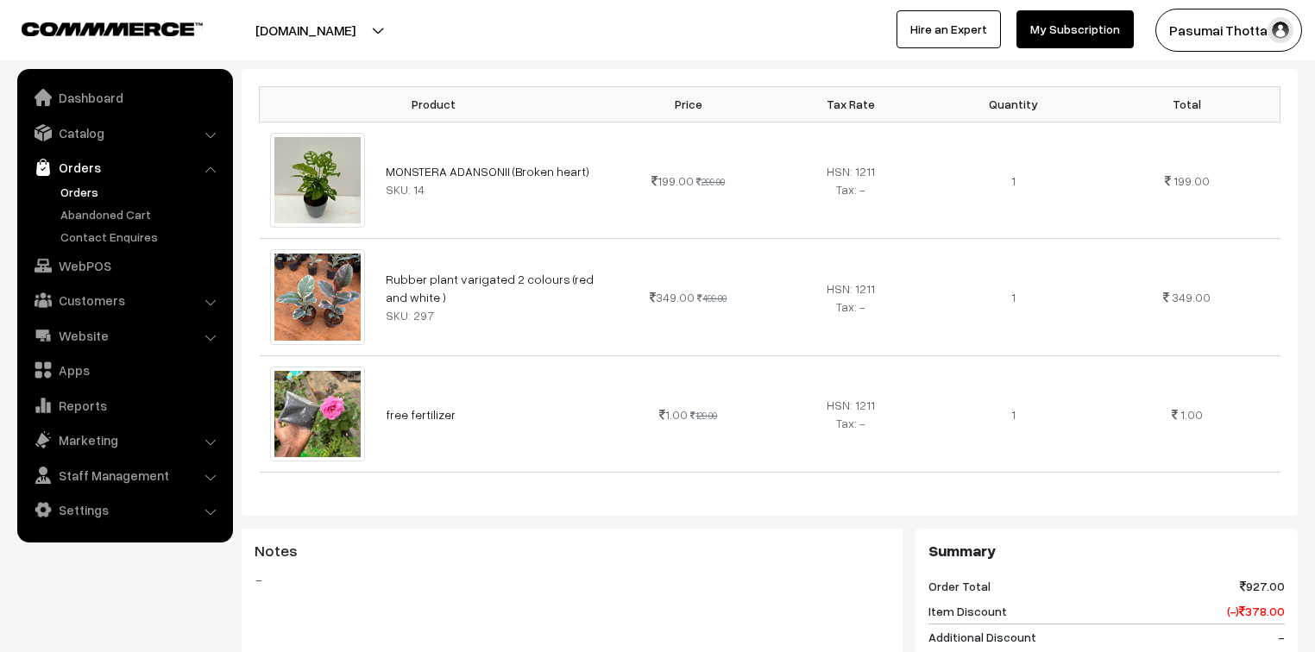
scroll to position [483, 0]
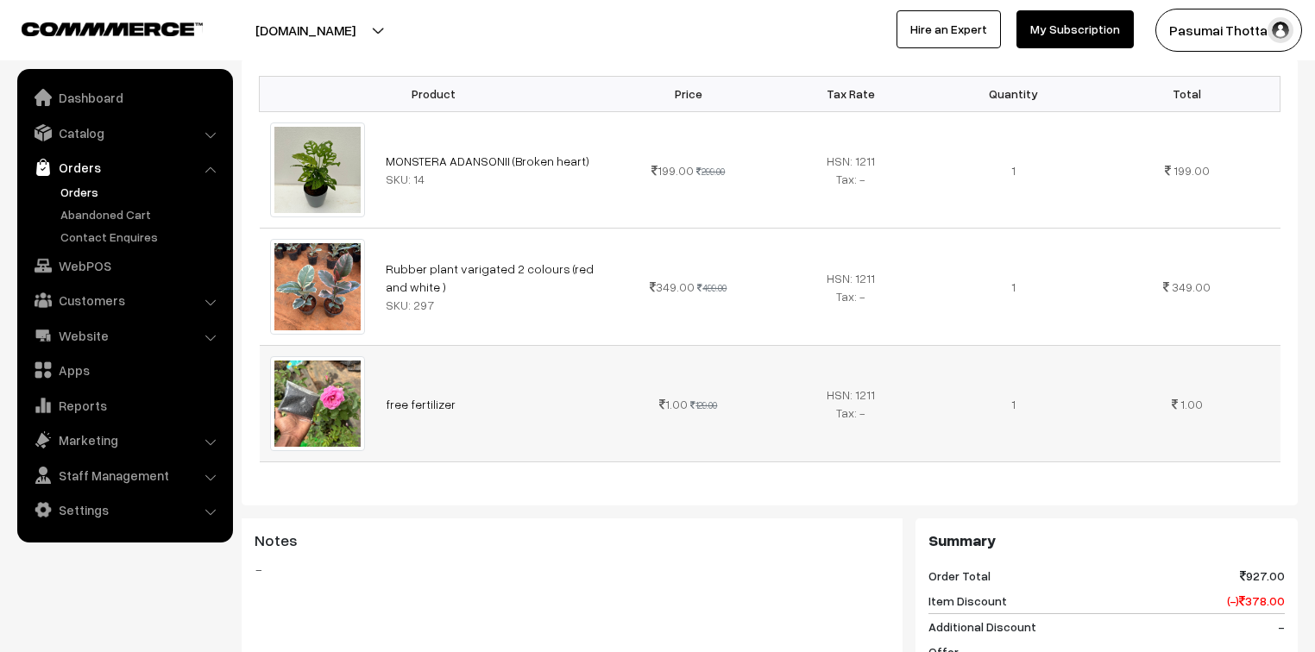
click at [524, 345] on td "free fertilizer" at bounding box center [491, 403] width 232 height 116
drag, startPoint x: 756, startPoint y: 513, endPoint x: 757, endPoint y: 480, distance: 33.7
click at [757, 480] on div "Product Price Tax Rate Quantity Total MONSTERA ADANSONII (Broken heart) SKU: 14…" at bounding box center [770, 495] width 1056 height 872
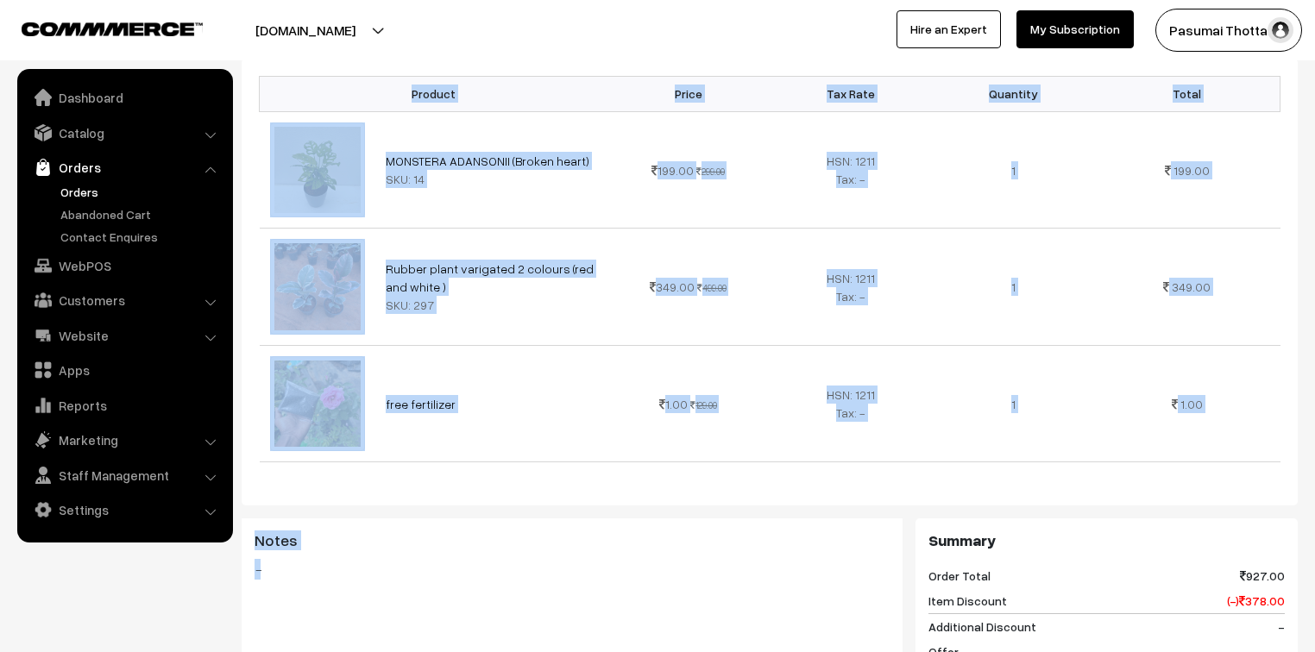
click at [757, 480] on div "Product Price Tax Rate Quantity Total MONSTERA ADANSONII (Broken heart) SKU: 14…" at bounding box center [770, 282] width 1056 height 447
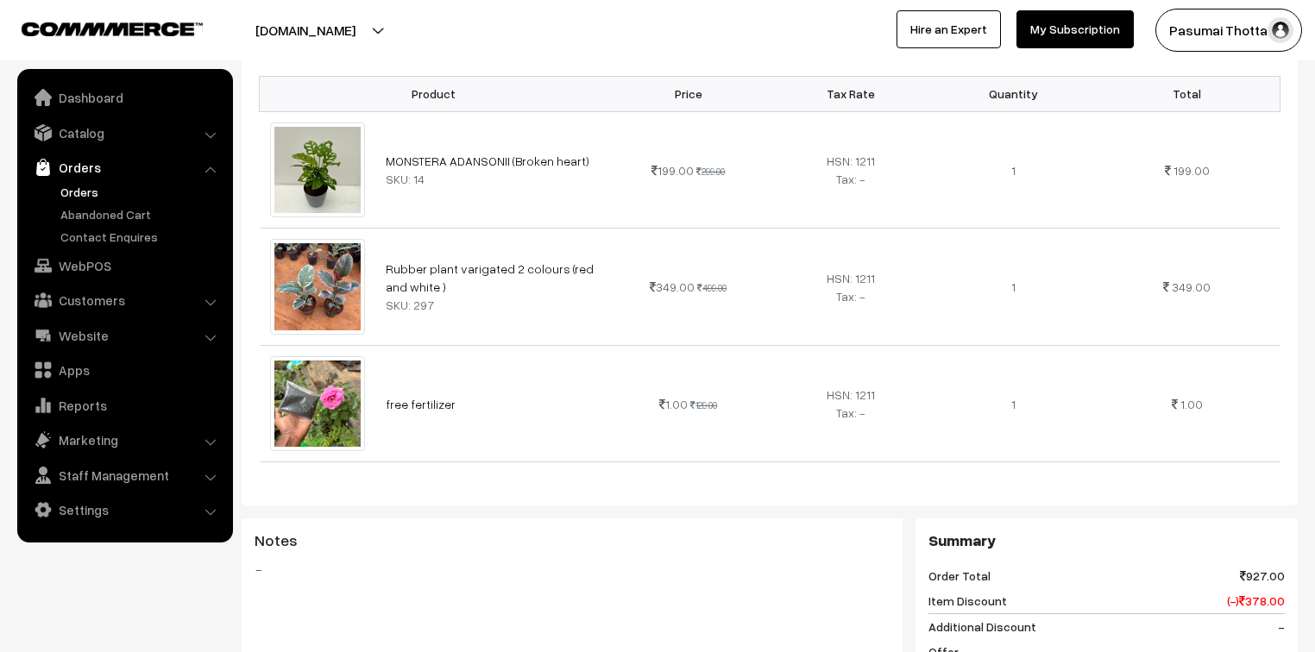
click at [750, 480] on div "Product Price Tax Rate Quantity Total MONSTERA ADANSONII (Broken heart) SKU: 14…" at bounding box center [770, 282] width 1056 height 447
click at [811, 199] on td "HSN: 1211 Tax: -" at bounding box center [850, 169] width 162 height 116
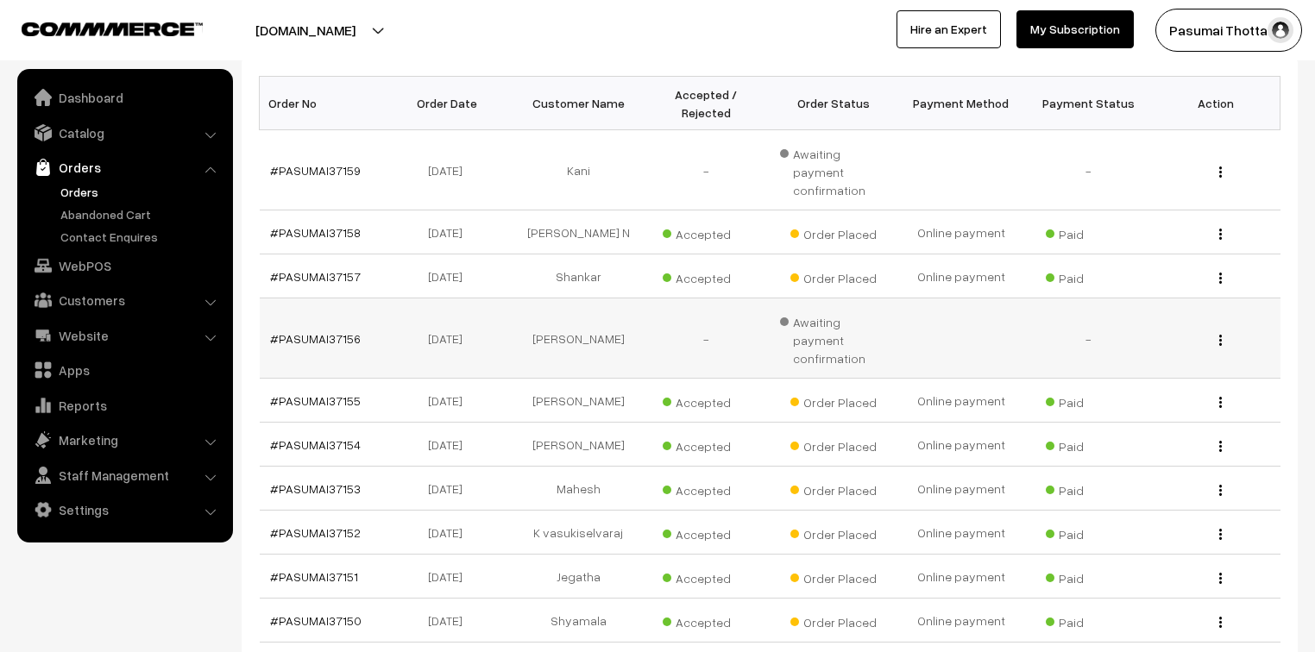
scroll to position [276, 0]
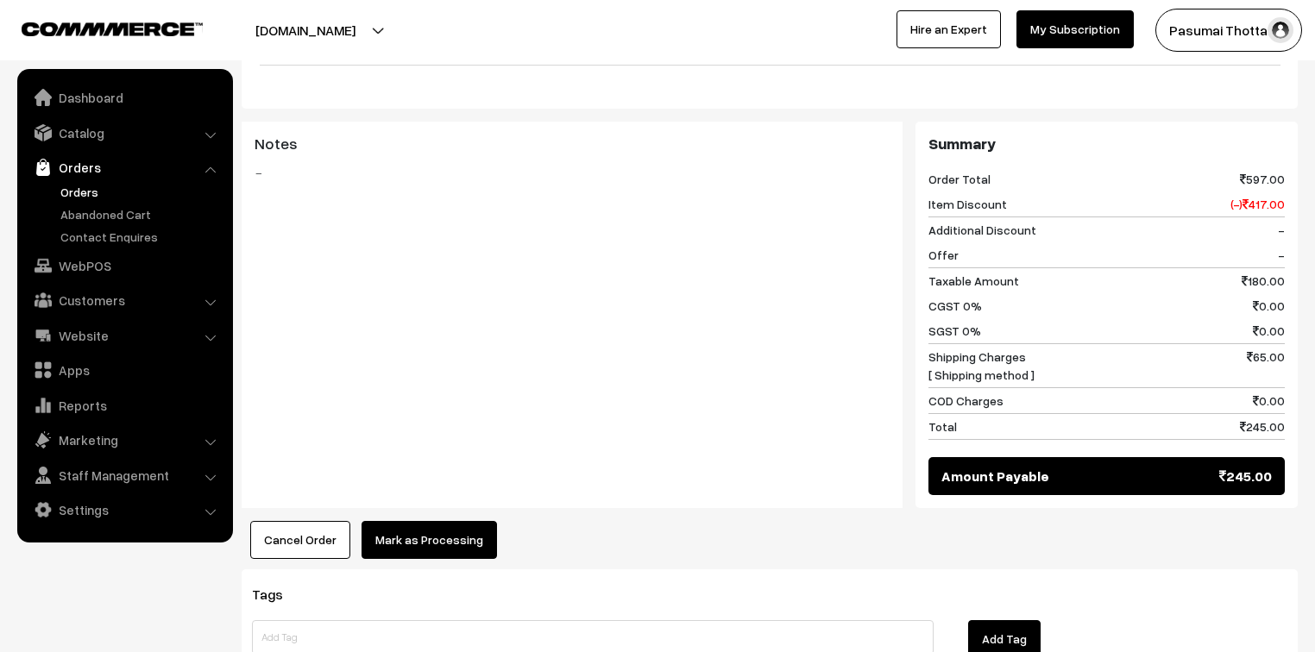
scroll to position [828, 0]
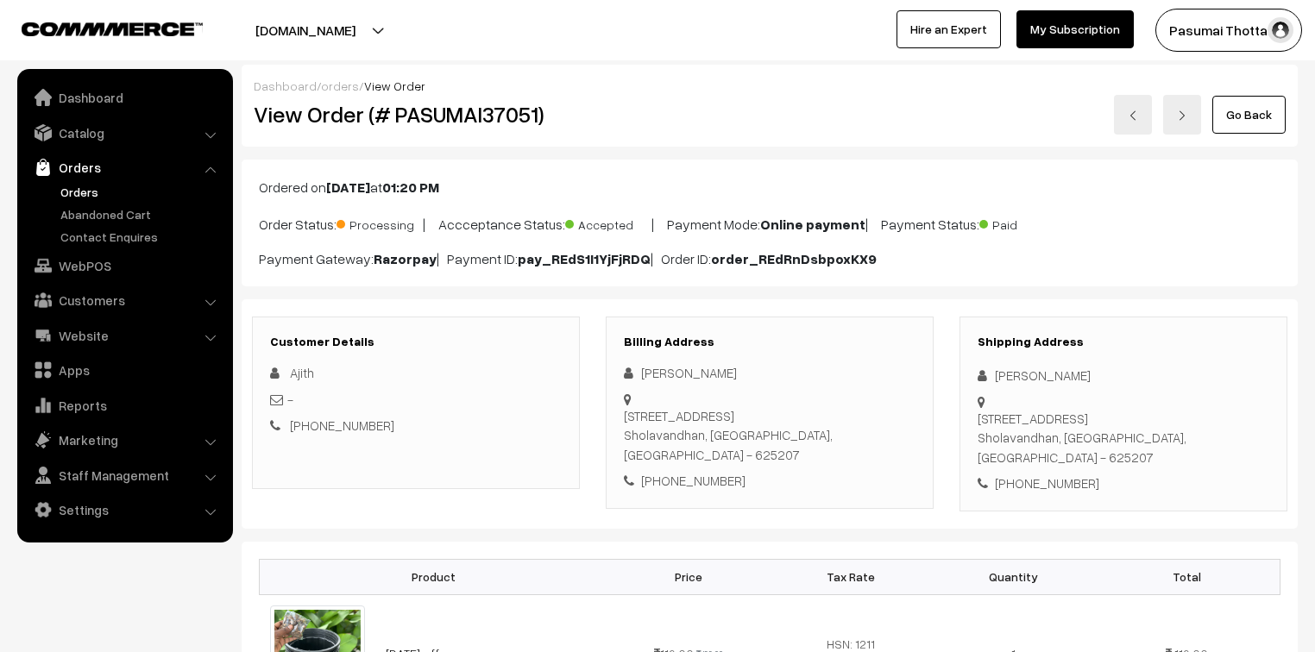
scroll to position [69, 0]
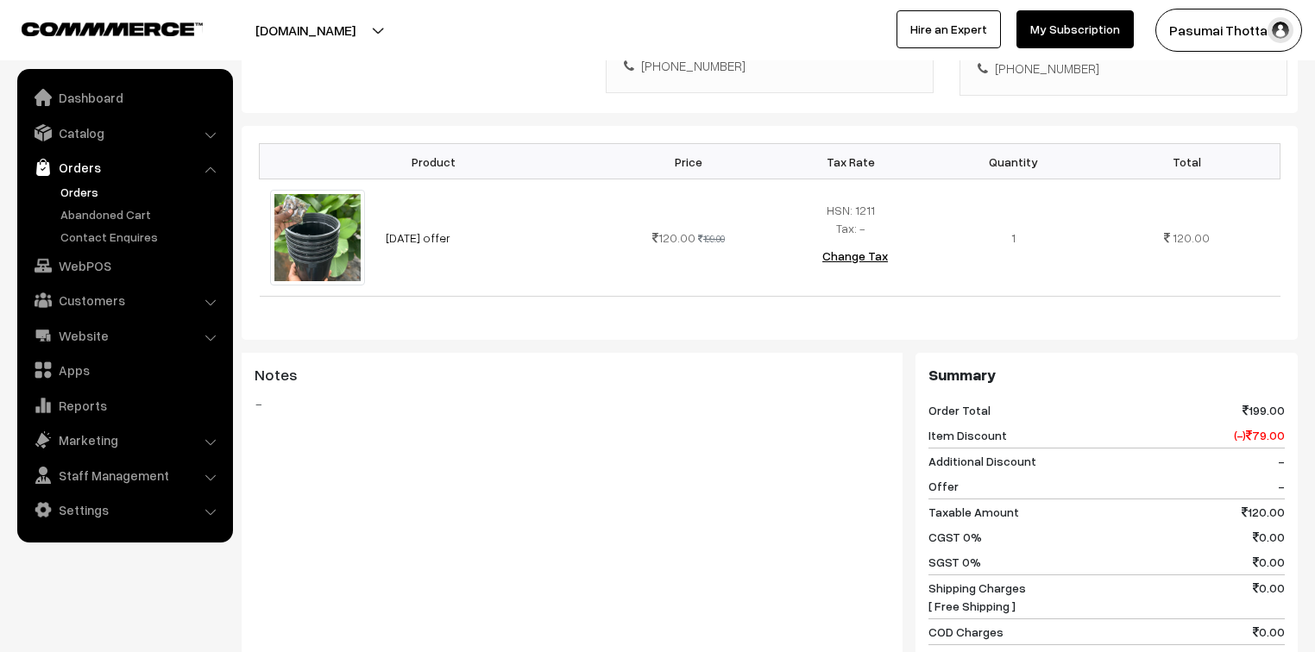
scroll to position [552, 0]
